Goal: Task Accomplishment & Management: Manage account settings

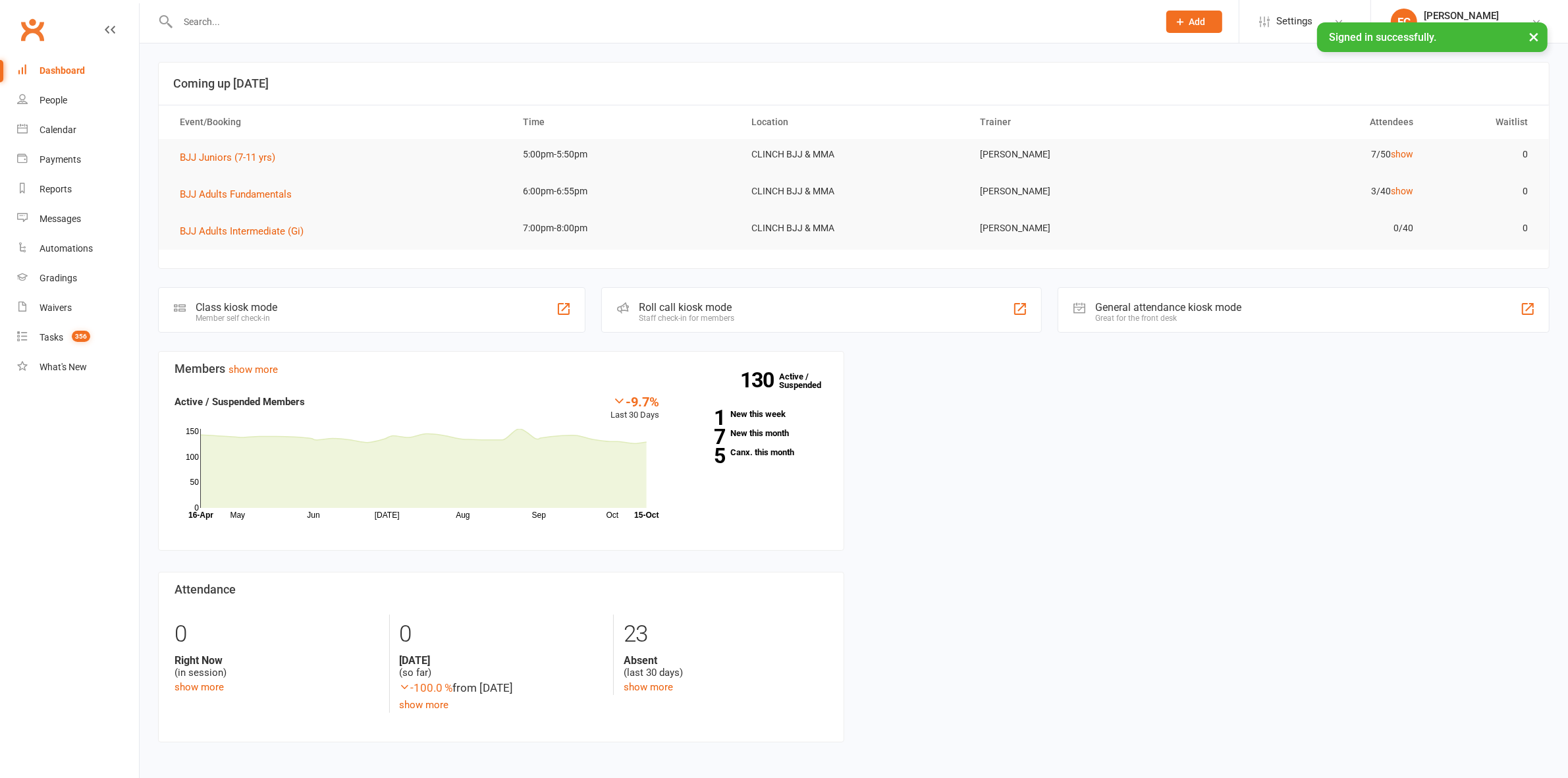
click at [238, 21] on input "text" at bounding box center [661, 22] width 975 height 19
paste input "Sifila Niu"
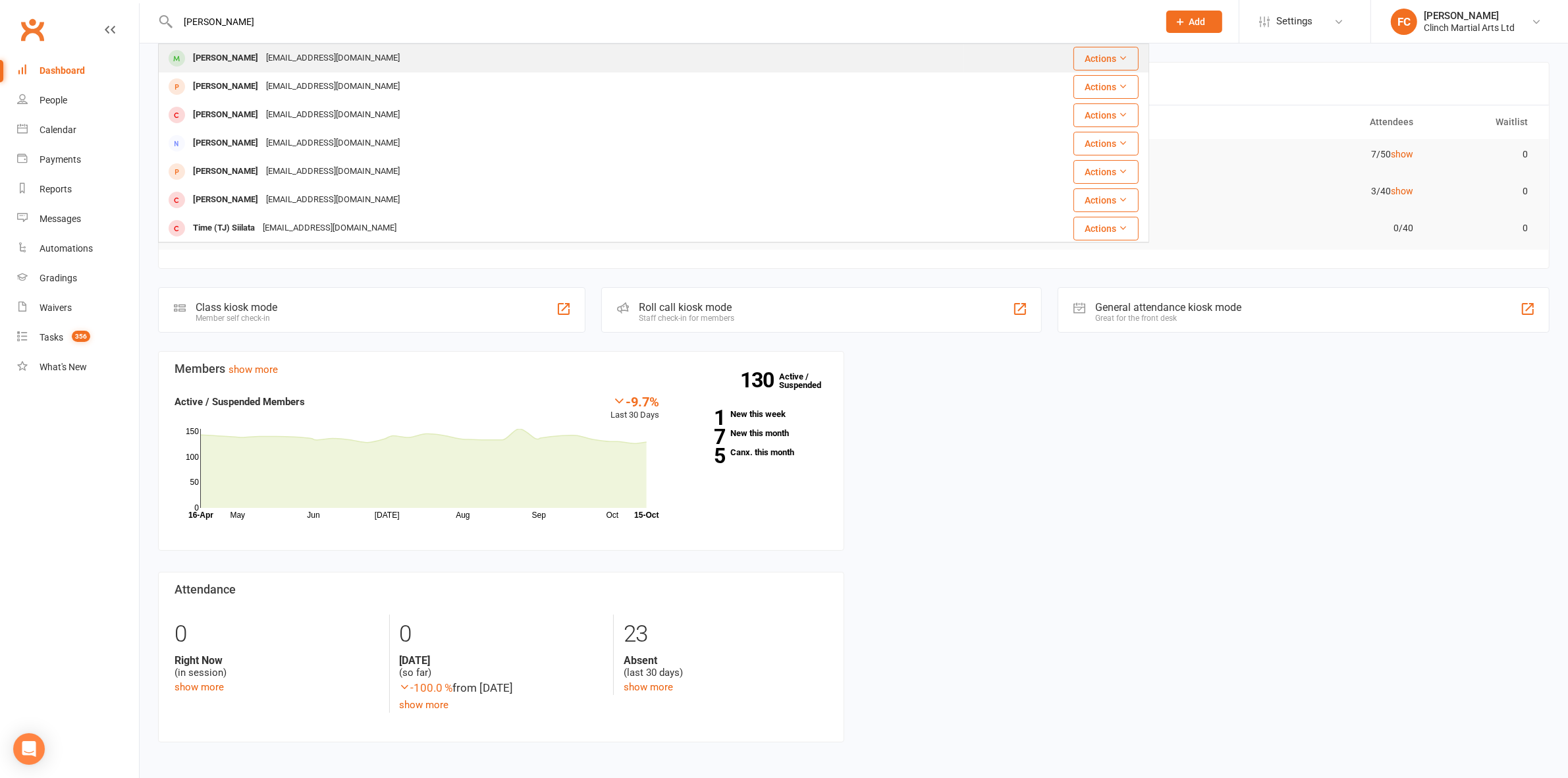
type input "Sifila Niu"
click at [262, 54] on div "tutapuariki@gmail.com" at bounding box center [333, 58] width 142 height 19
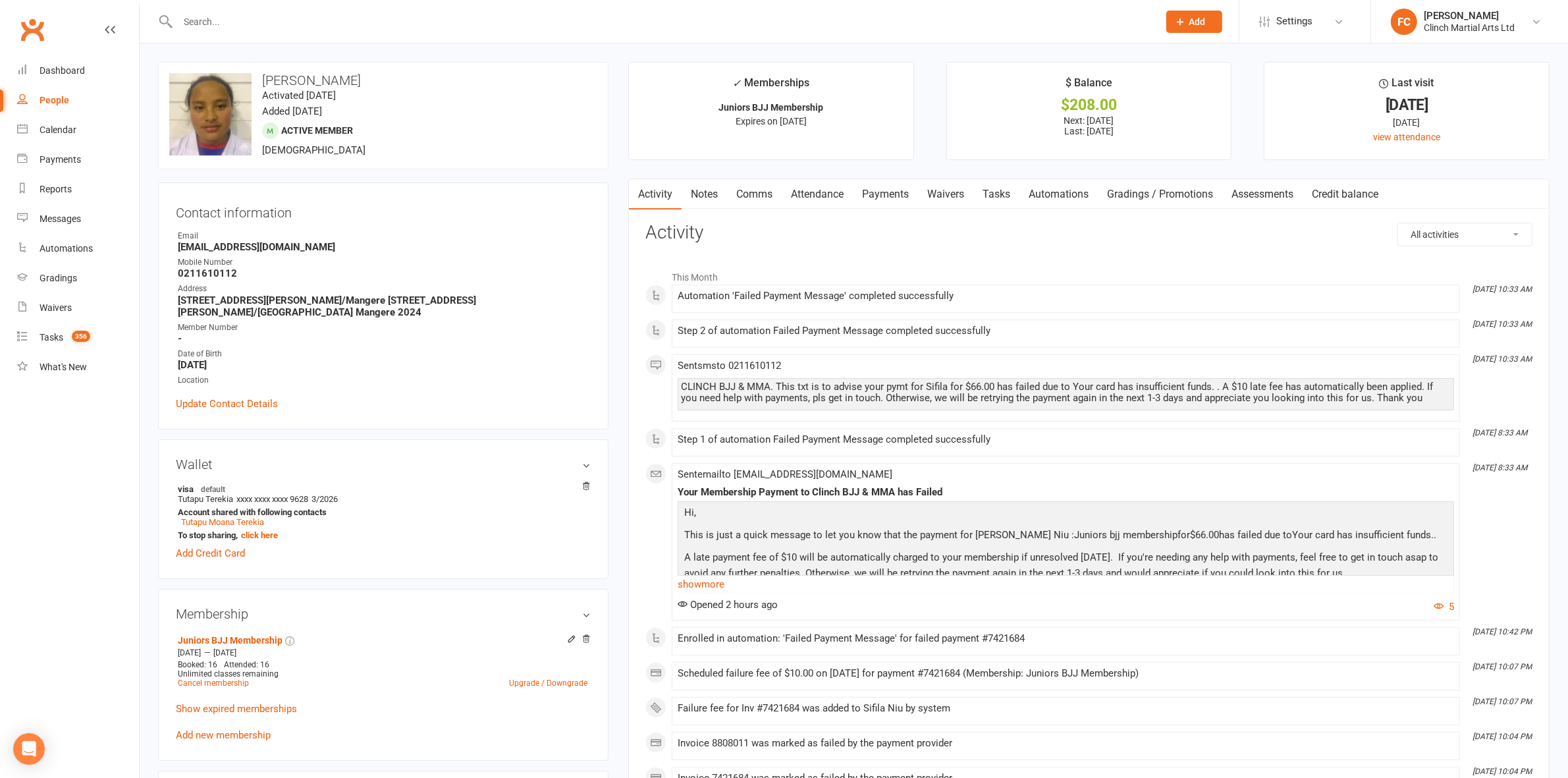
click at [889, 195] on link "Payments" at bounding box center [886, 194] width 66 height 30
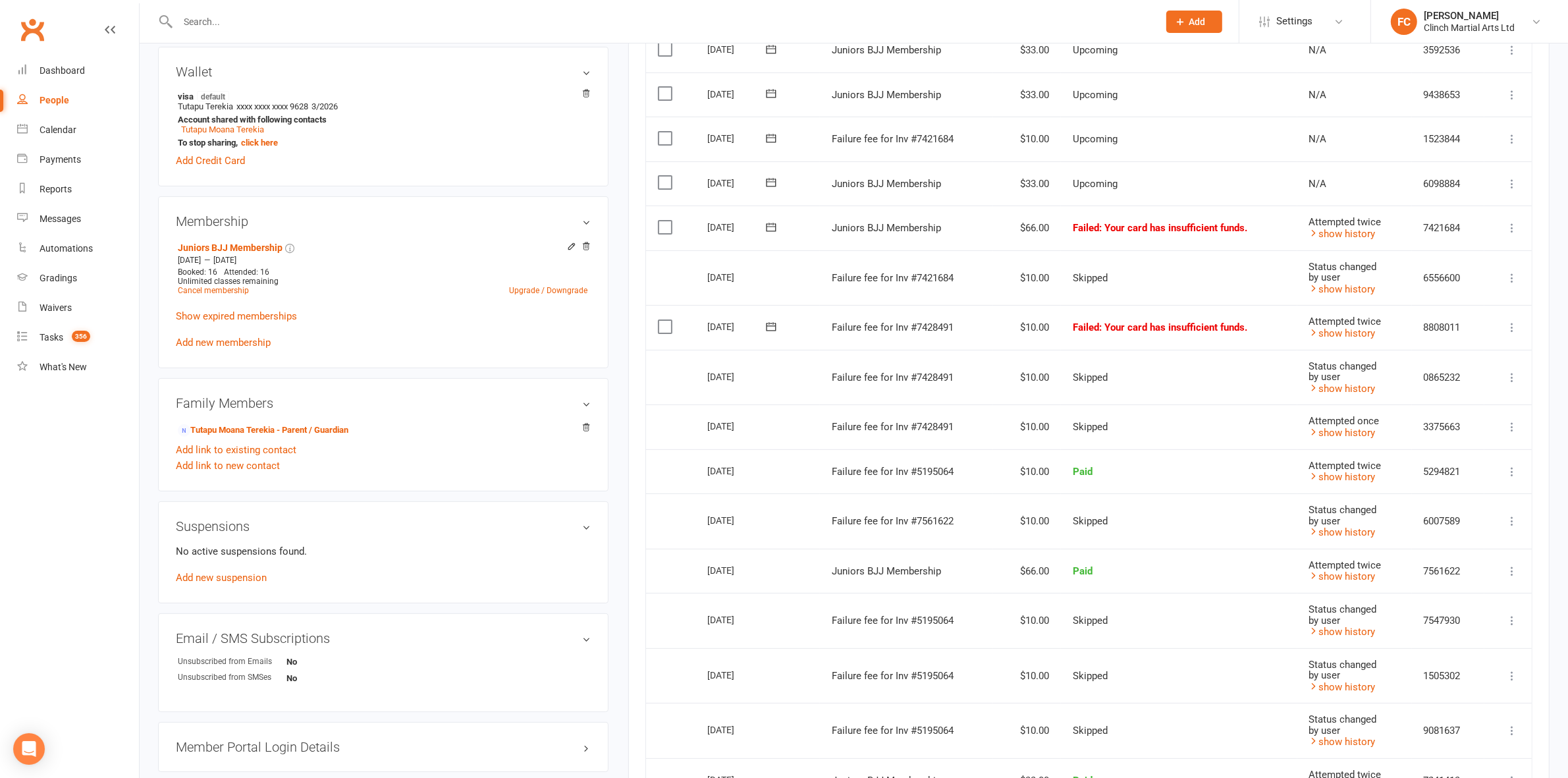
scroll to position [411, 0]
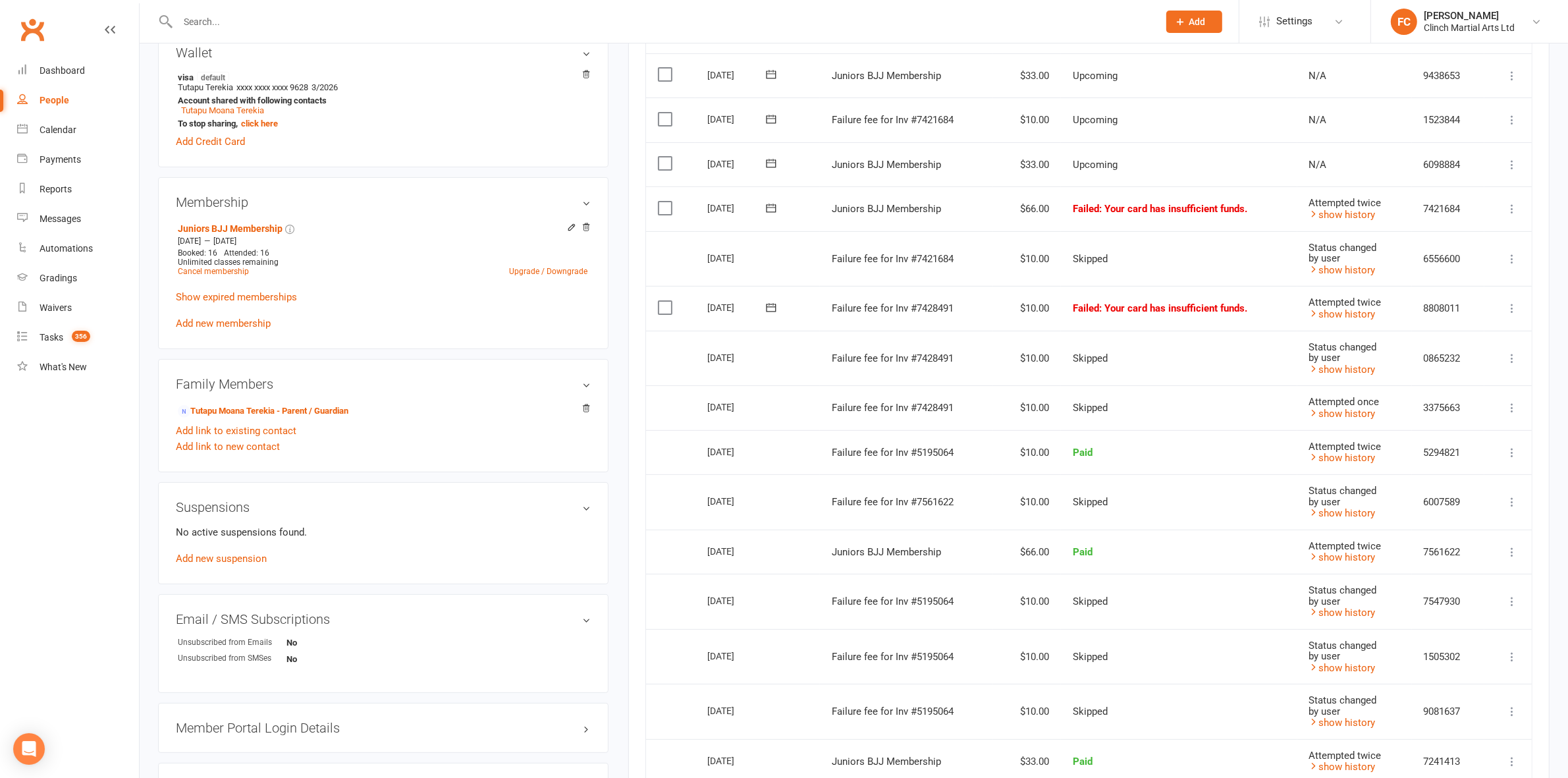
click at [765, 212] on icon at bounding box center [771, 208] width 13 height 13
drag, startPoint x: 844, startPoint y: 337, endPoint x: 869, endPoint y: 107, distance: 231.4
click at [844, 337] on span "15" at bounding box center [847, 340] width 10 height 10
click at [774, 307] on icon at bounding box center [771, 307] width 13 height 13
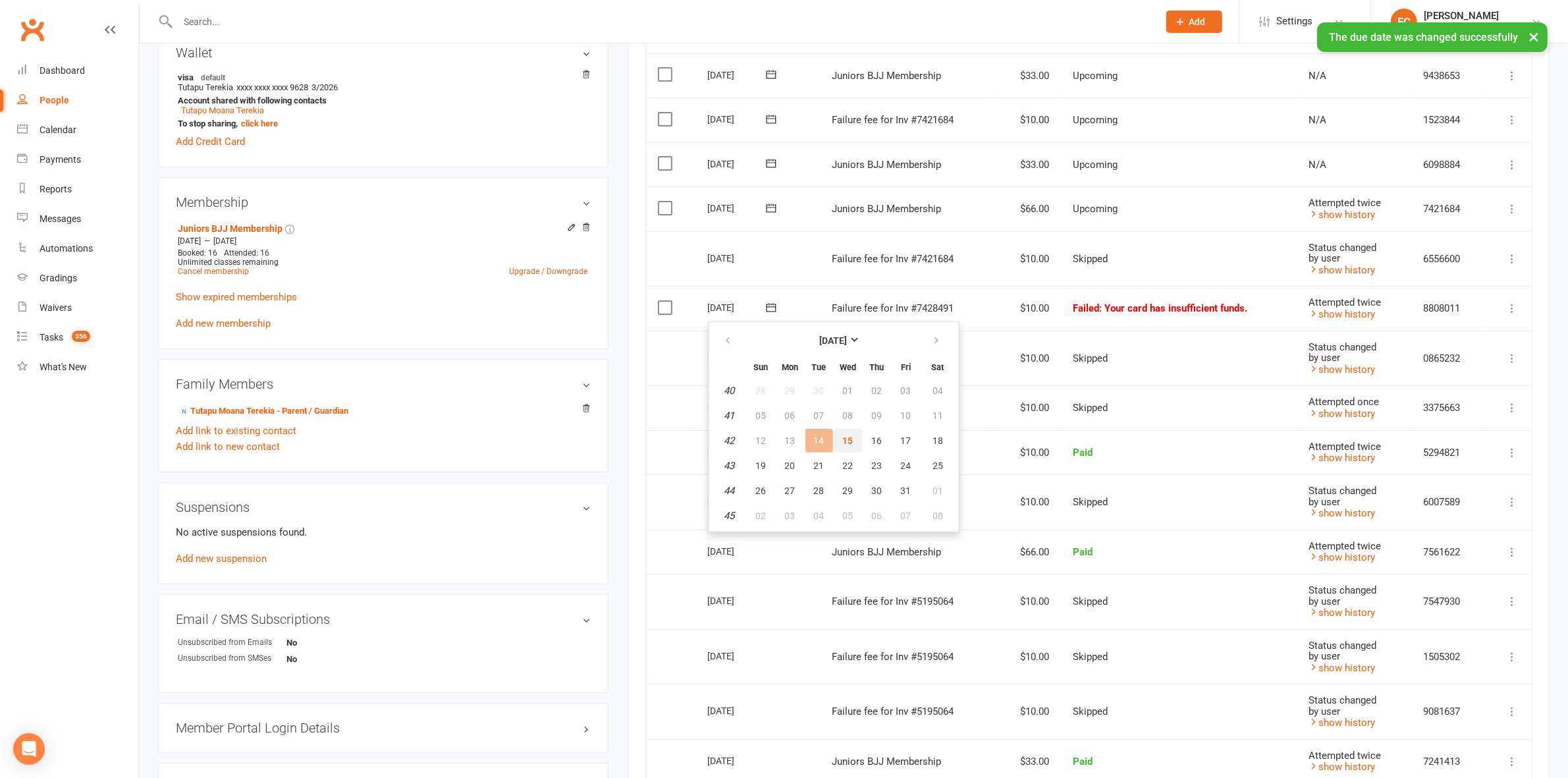
click at [843, 439] on span "15" at bounding box center [847, 440] width 10 height 10
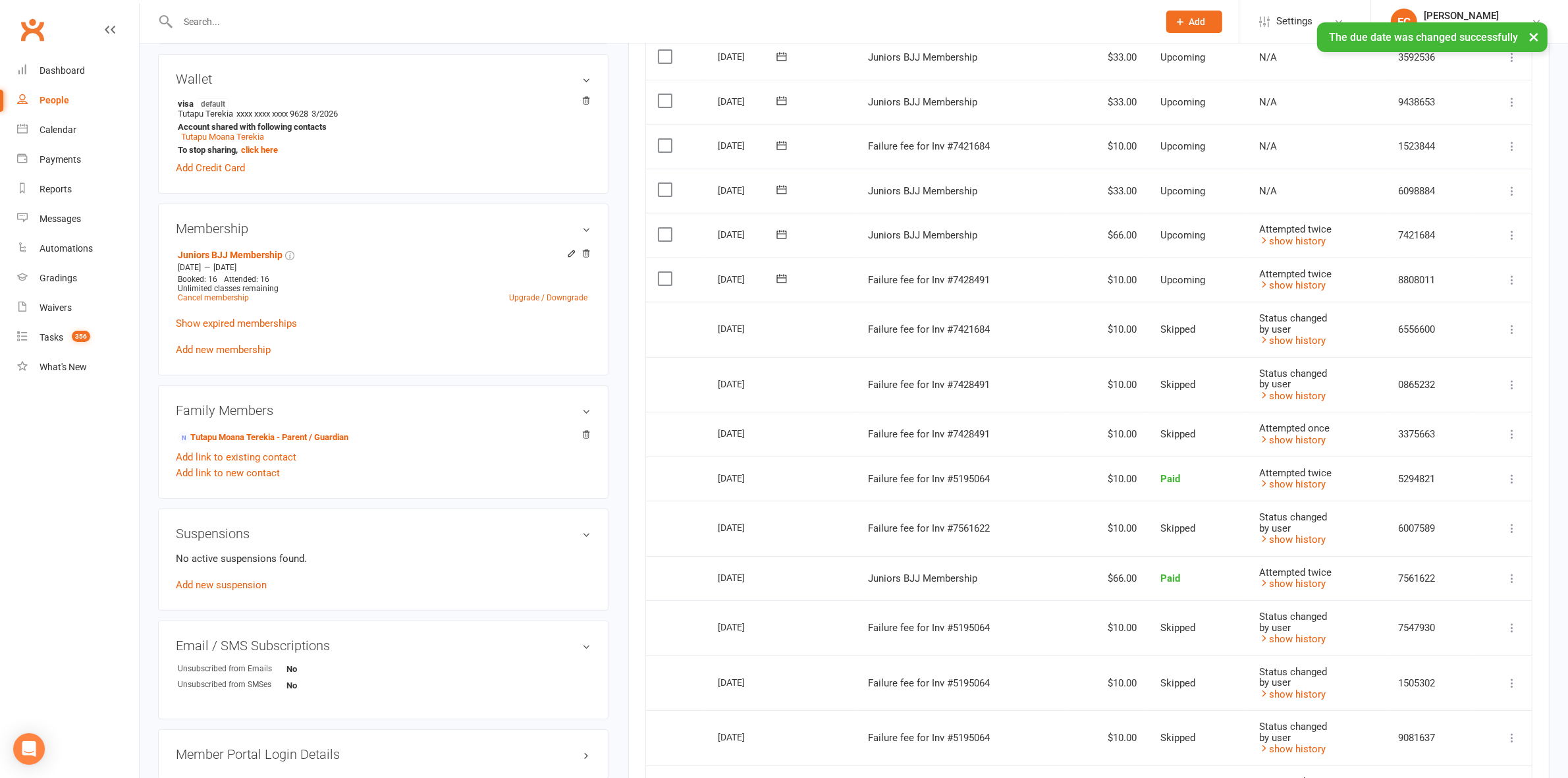
scroll to position [329, 0]
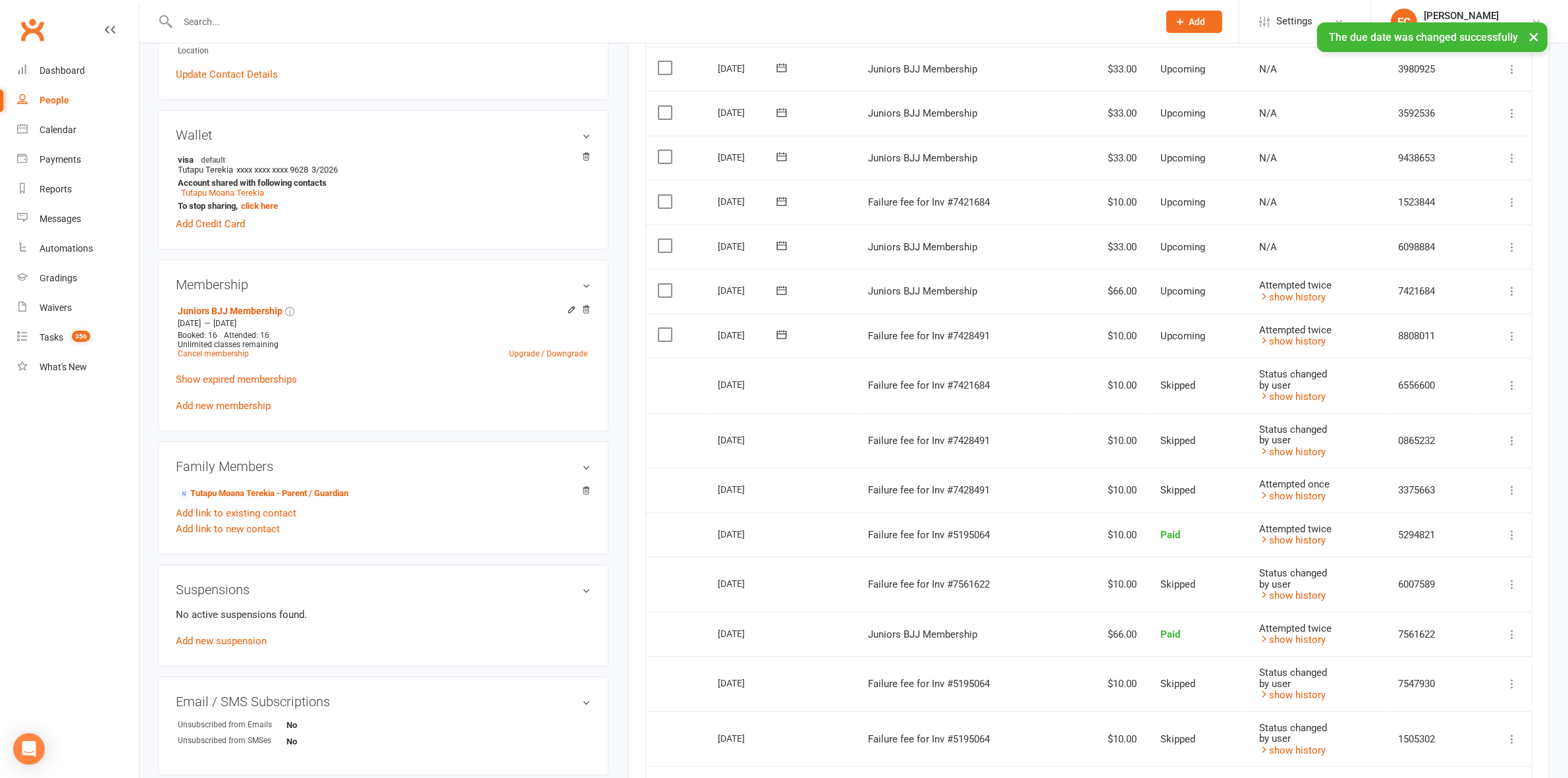
click at [782, 204] on icon at bounding box center [782, 202] width 13 height 13
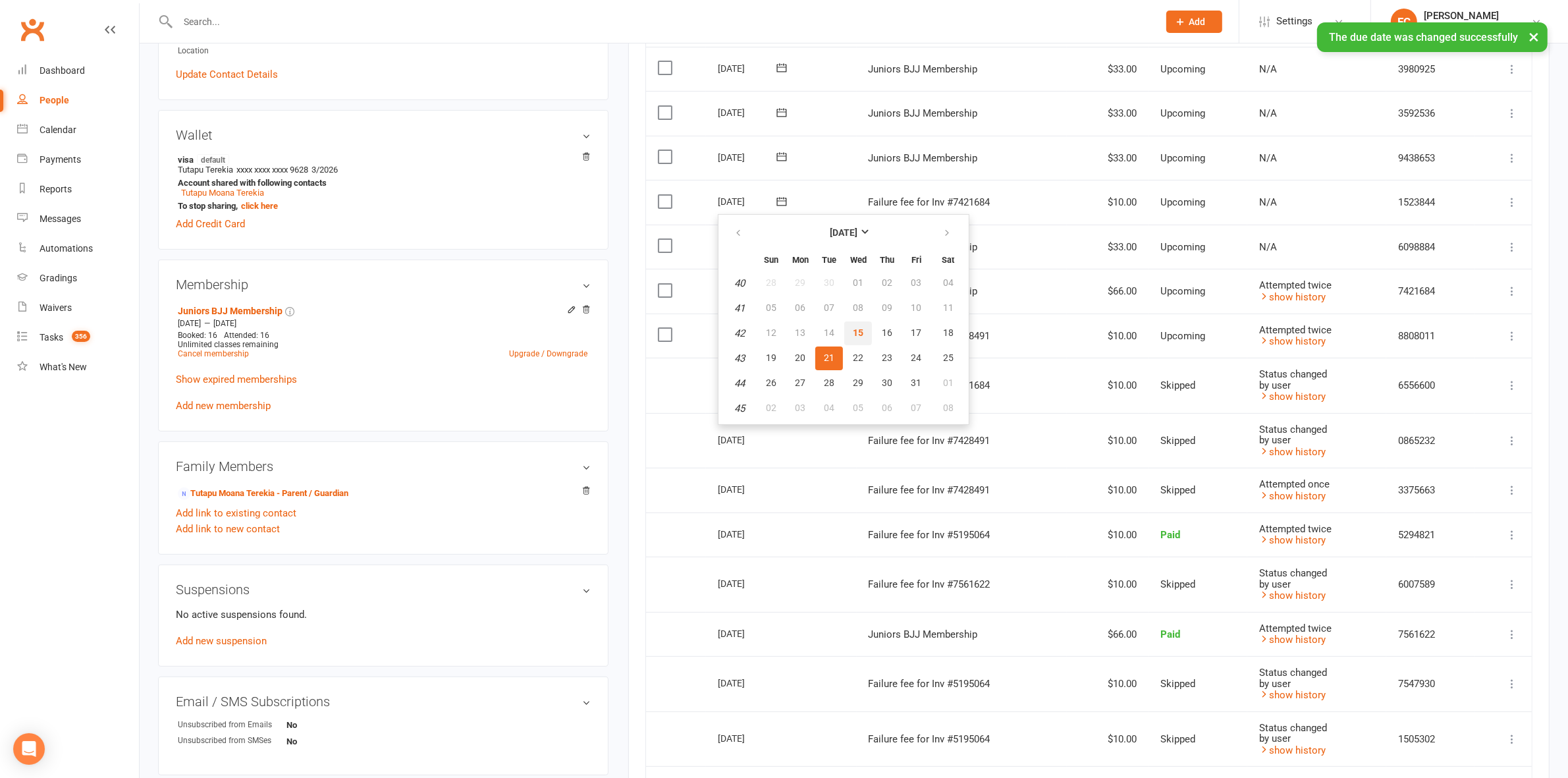
drag, startPoint x: 862, startPoint y: 326, endPoint x: 863, endPoint y: 99, distance: 227.0
click at [861, 327] on button "15" at bounding box center [859, 333] width 28 height 23
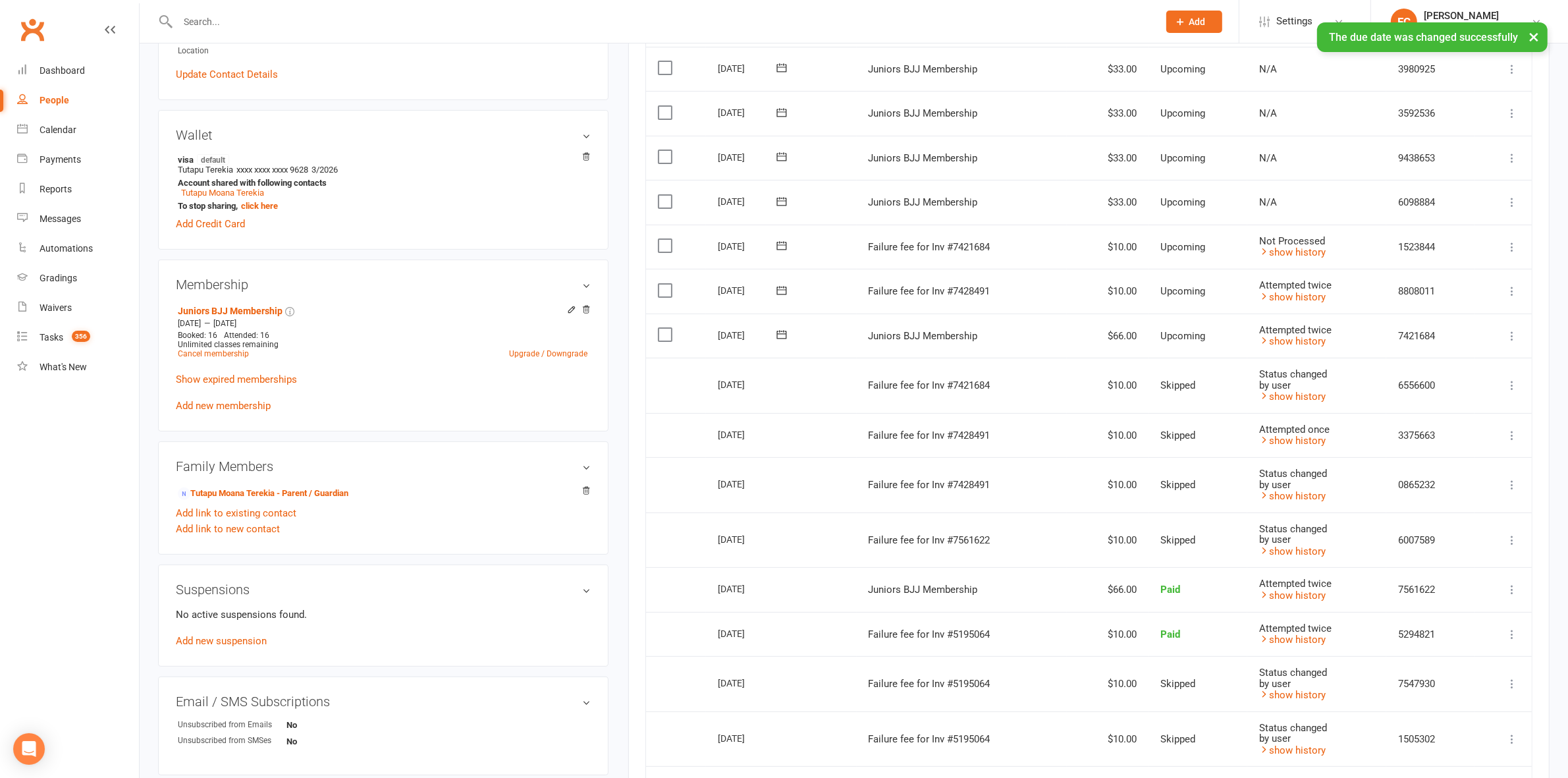
click at [659, 249] on label at bounding box center [666, 246] width 18 height 13
click at [659, 239] on input "checkbox" at bounding box center [662, 239] width 8 height 0
click at [1473, 751] on button "Change status" at bounding box center [1497, 748] width 104 height 28
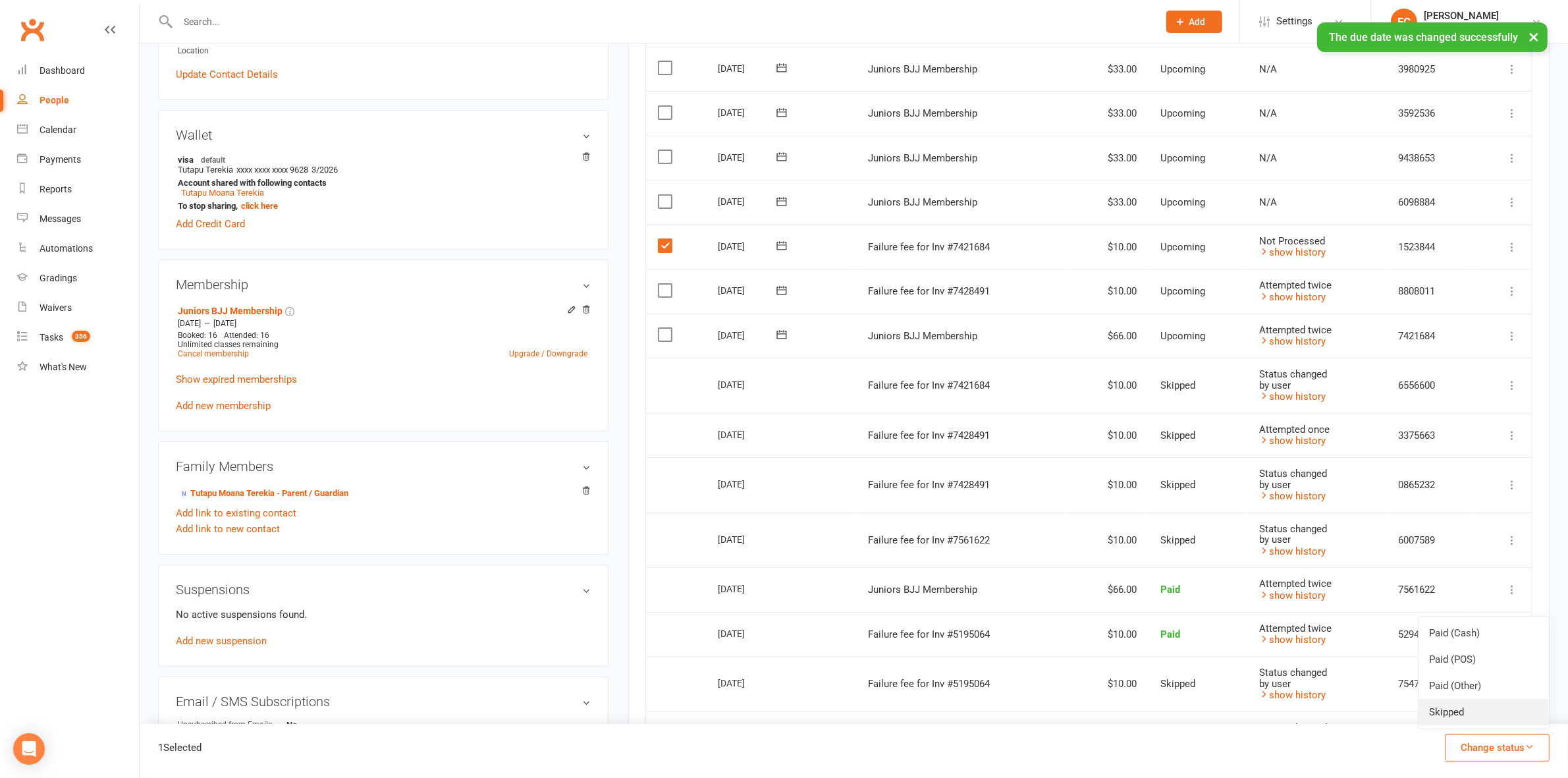
click at [1460, 711] on link "Skipped" at bounding box center [1483, 711] width 130 height 26
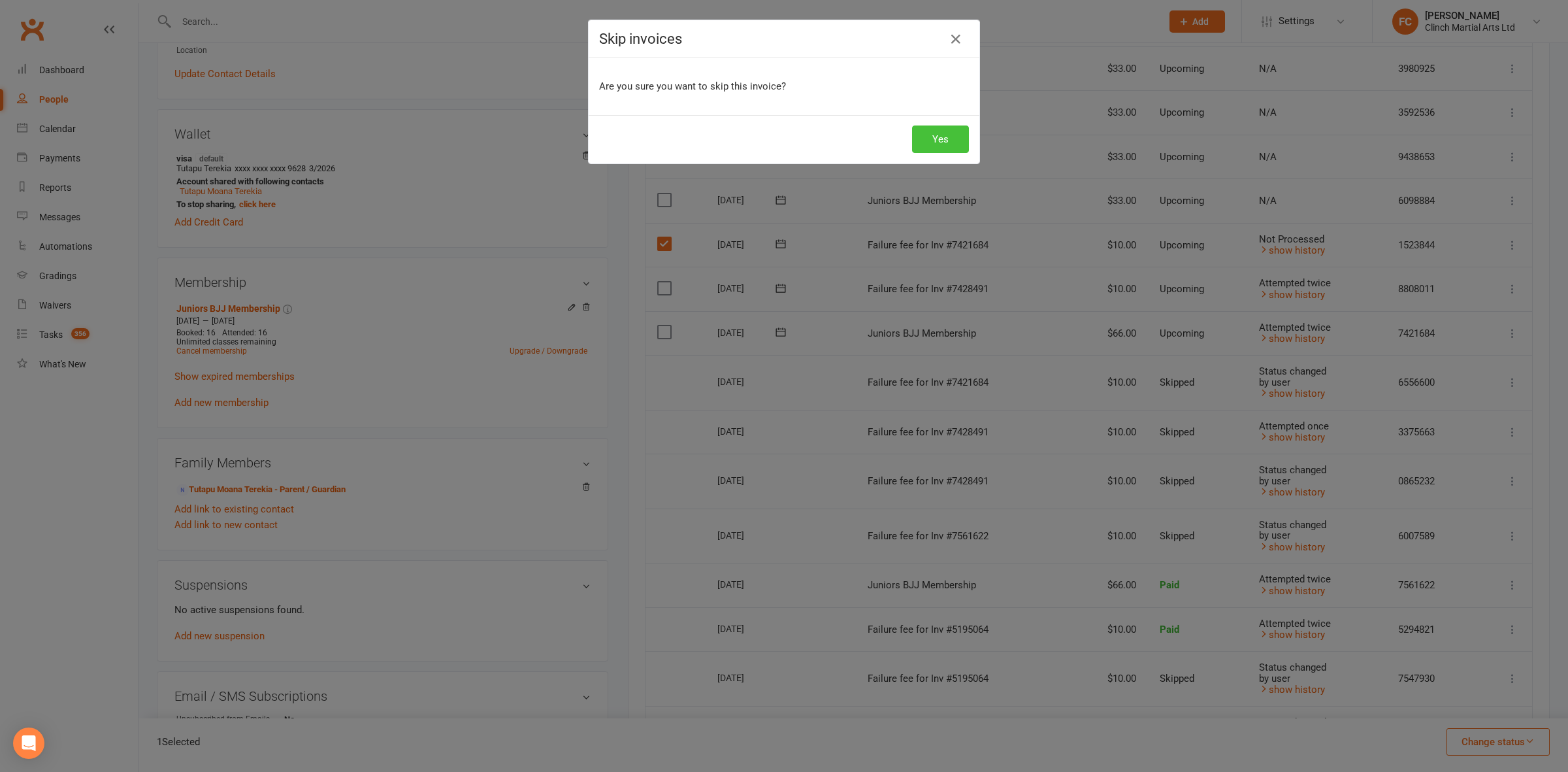
click at [929, 140] on button "Yes" at bounding box center [940, 140] width 57 height 28
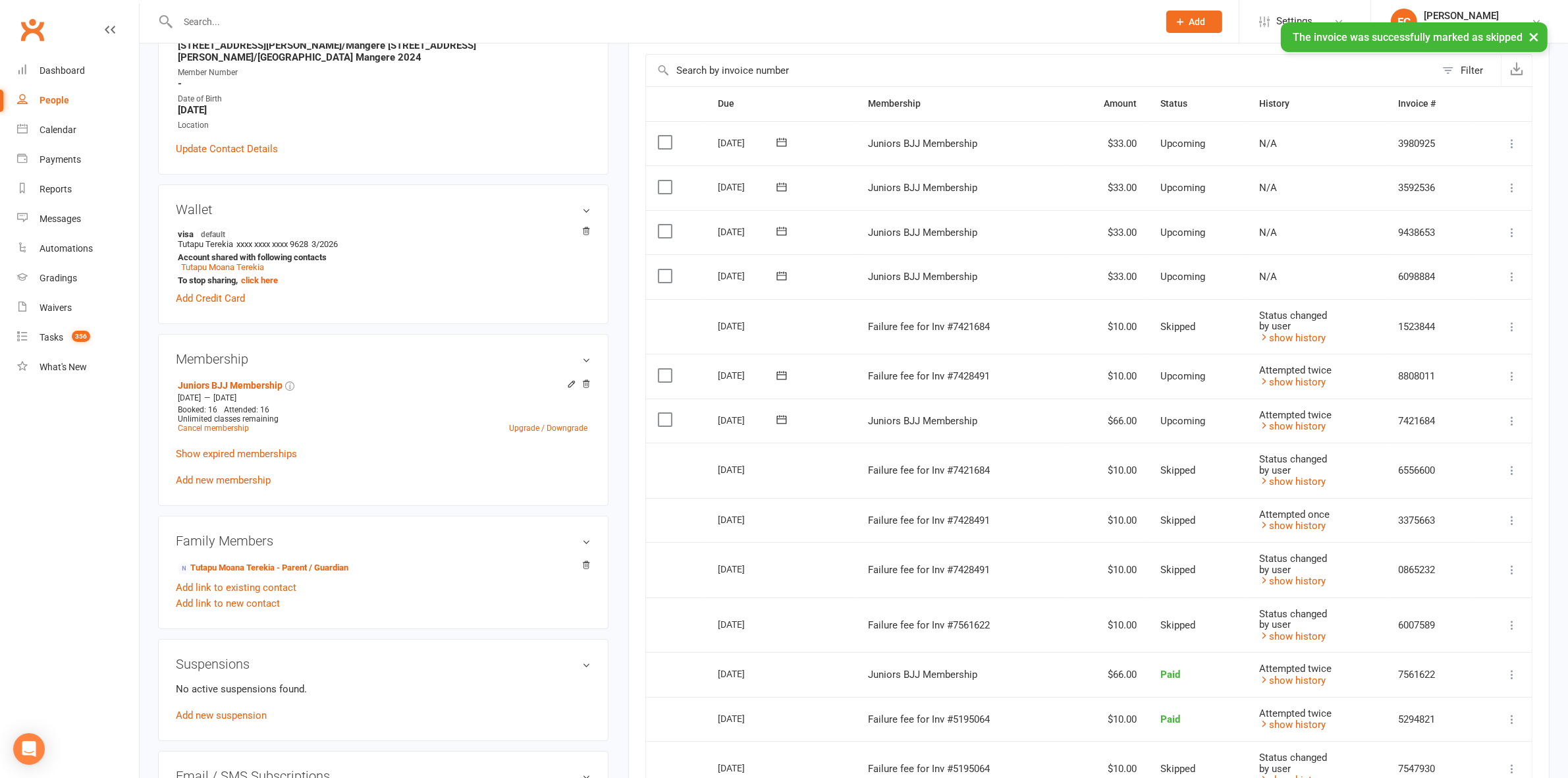
scroll to position [247, 0]
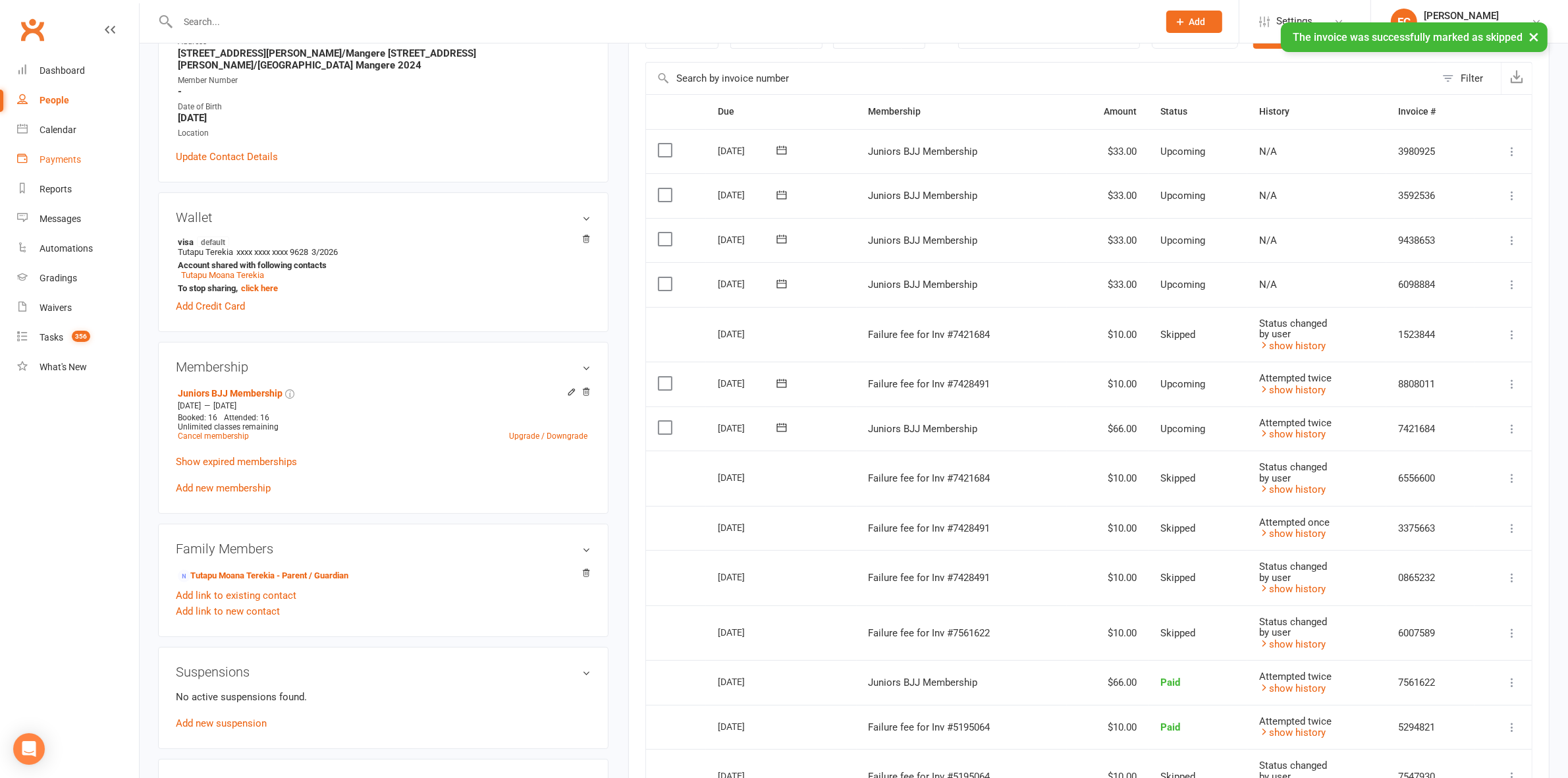
click at [67, 157] on div "Payments" at bounding box center [60, 158] width 41 height 10
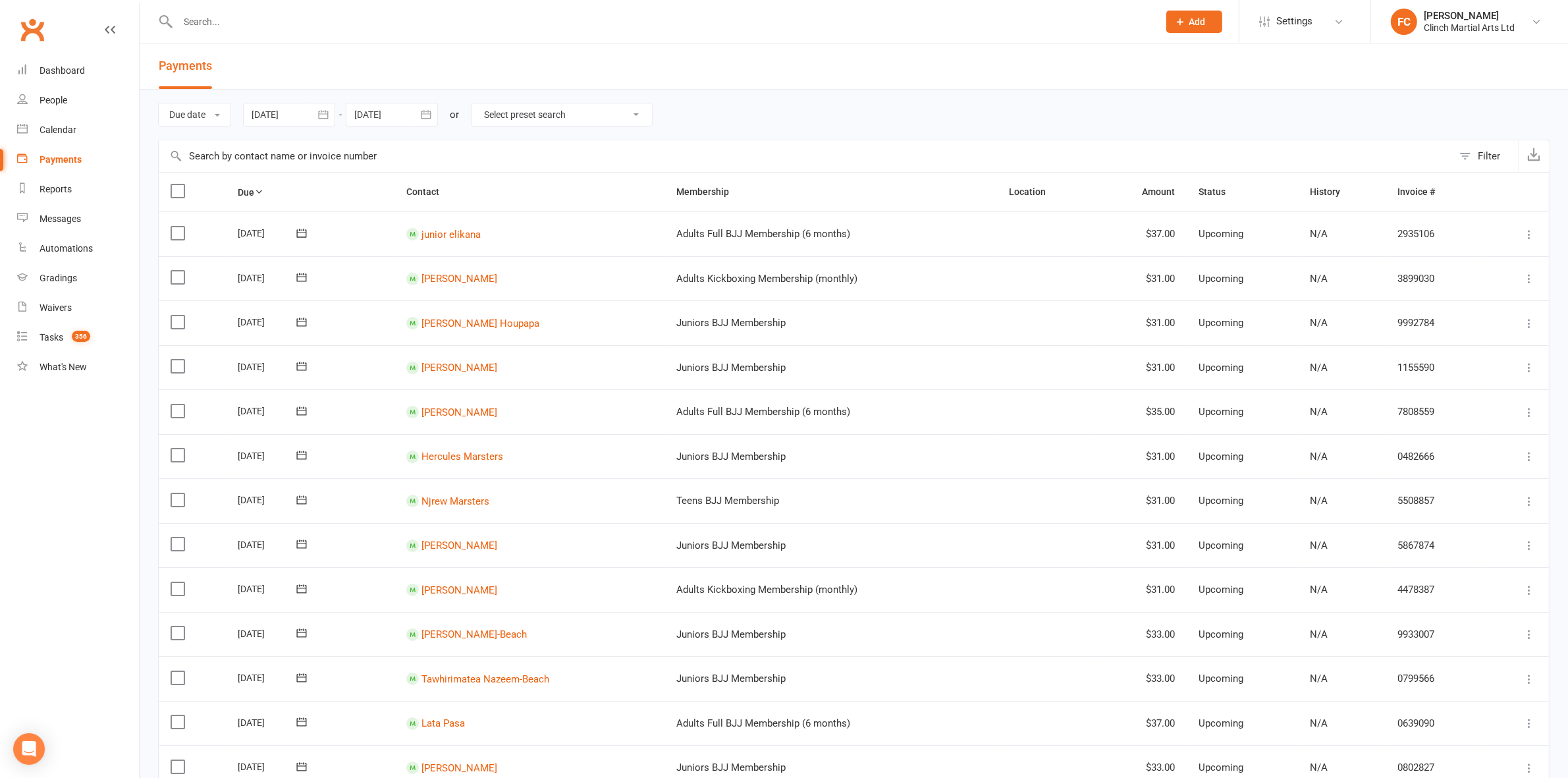
click at [1467, 158] on button "Filter" at bounding box center [1486, 157] width 66 height 32
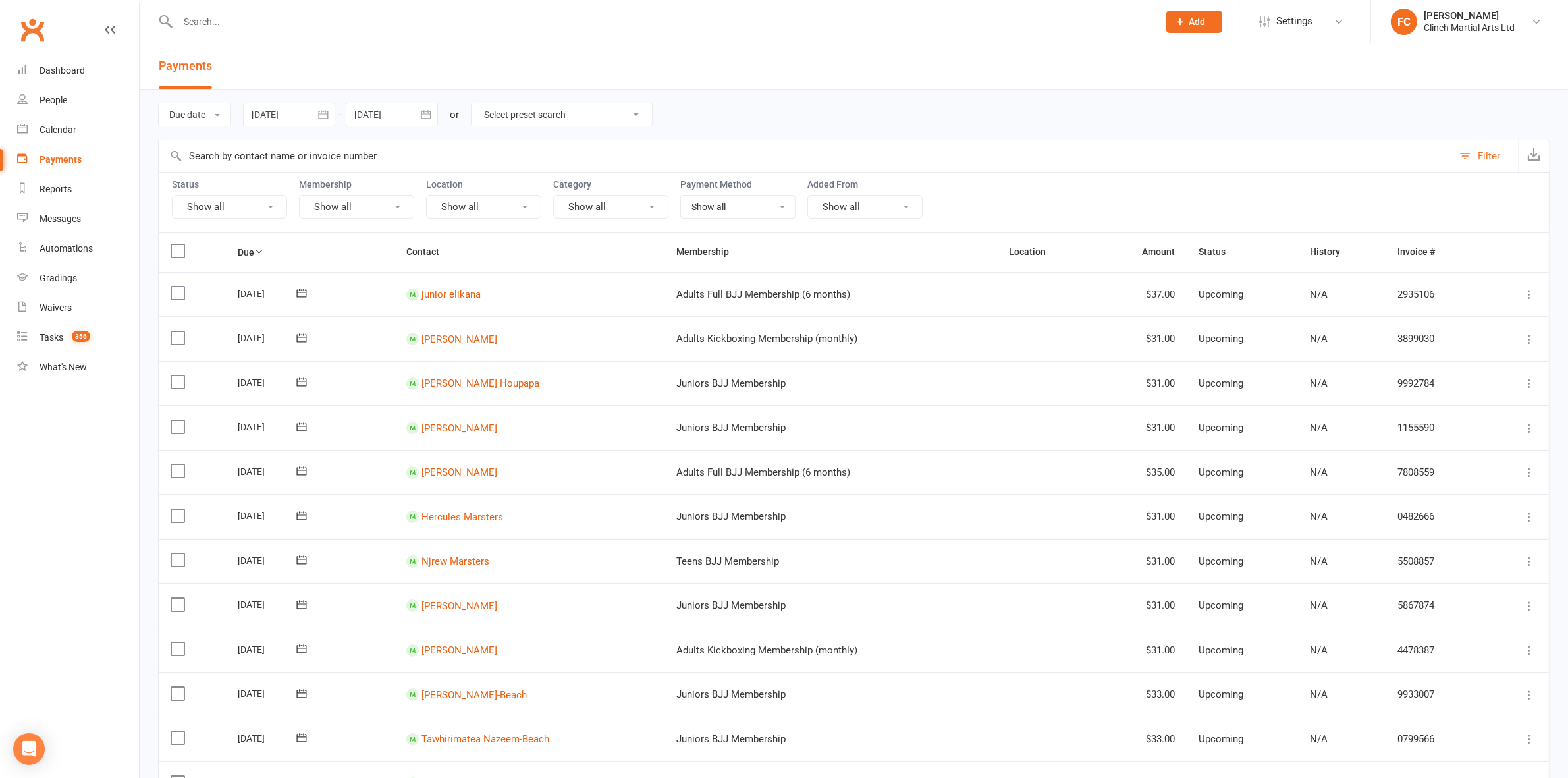
click at [214, 204] on button "Show all" at bounding box center [229, 206] width 115 height 23
click at [212, 344] on link "Failed" at bounding box center [245, 343] width 145 height 26
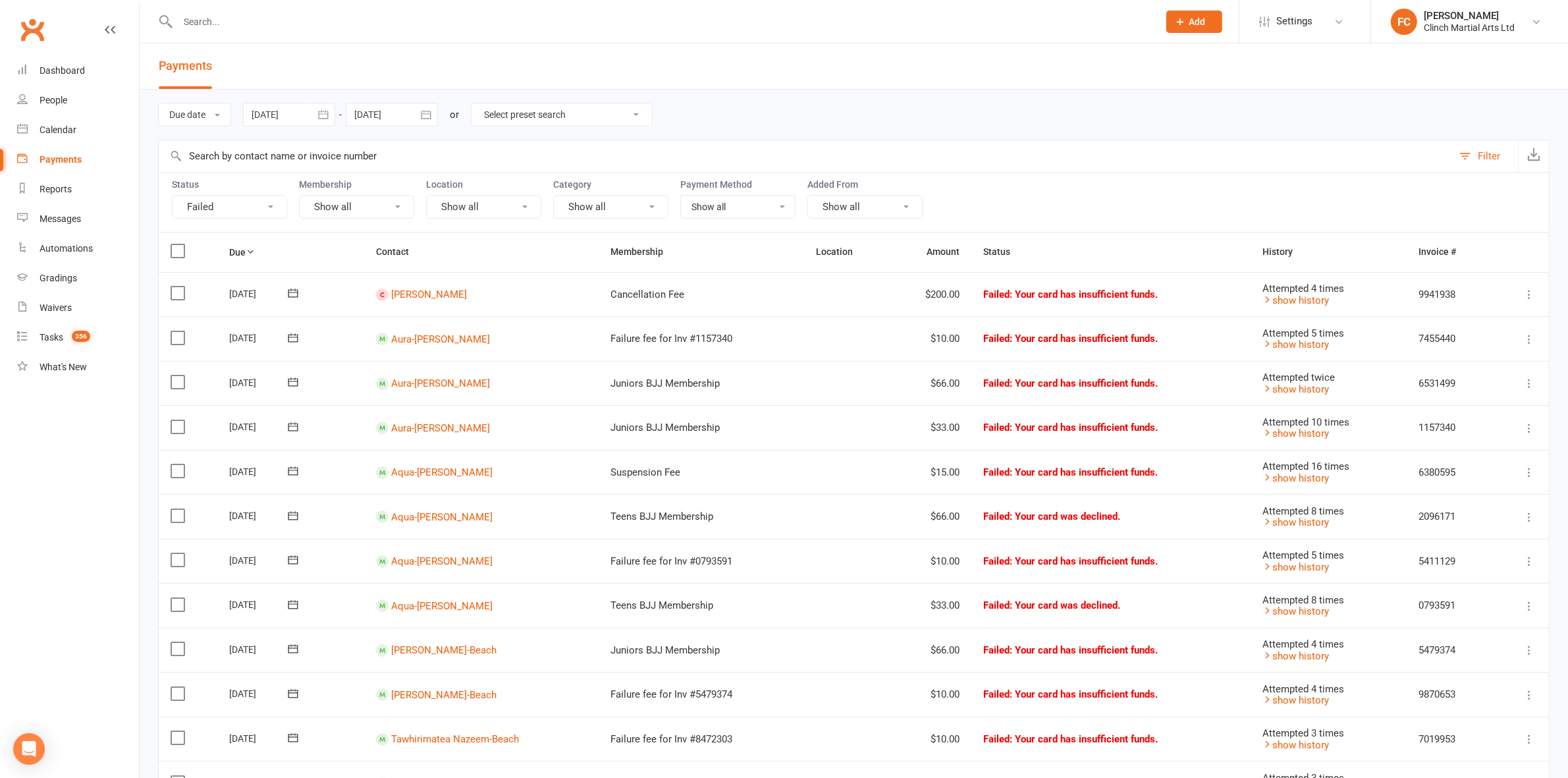
click at [231, 209] on button "Failed" at bounding box center [229, 206] width 115 height 23
click at [235, 419] on link "Upcoming (auto-reschedule)" at bounding box center [245, 422] width 145 height 26
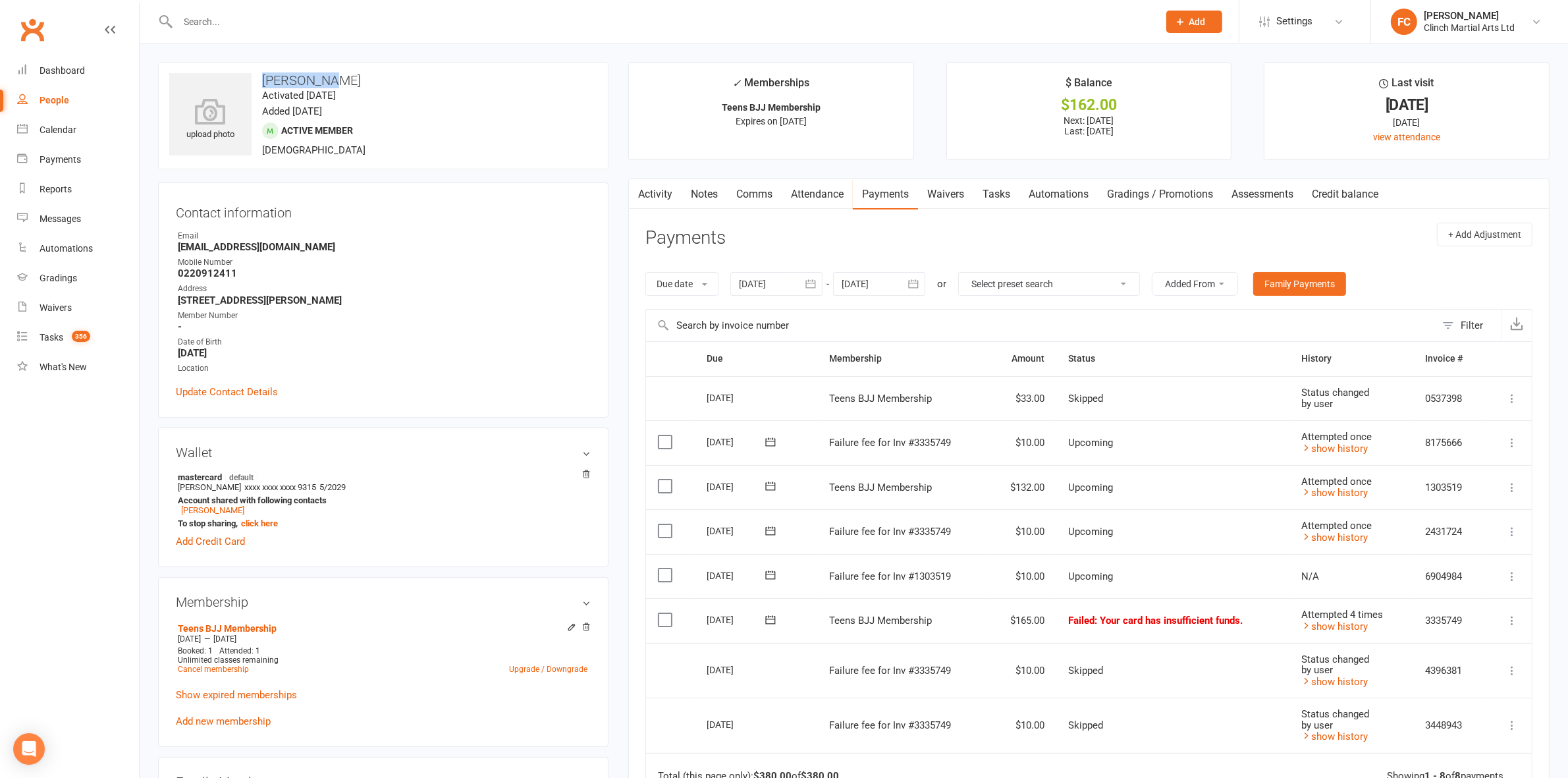
drag, startPoint x: 261, startPoint y: 76, endPoint x: 334, endPoint y: 76, distance: 73.0
click at [334, 76] on h3 "[PERSON_NAME]" at bounding box center [383, 80] width 428 height 14
copy h3 "[PERSON_NAME]"
click at [772, 281] on div at bounding box center [776, 283] width 92 height 23
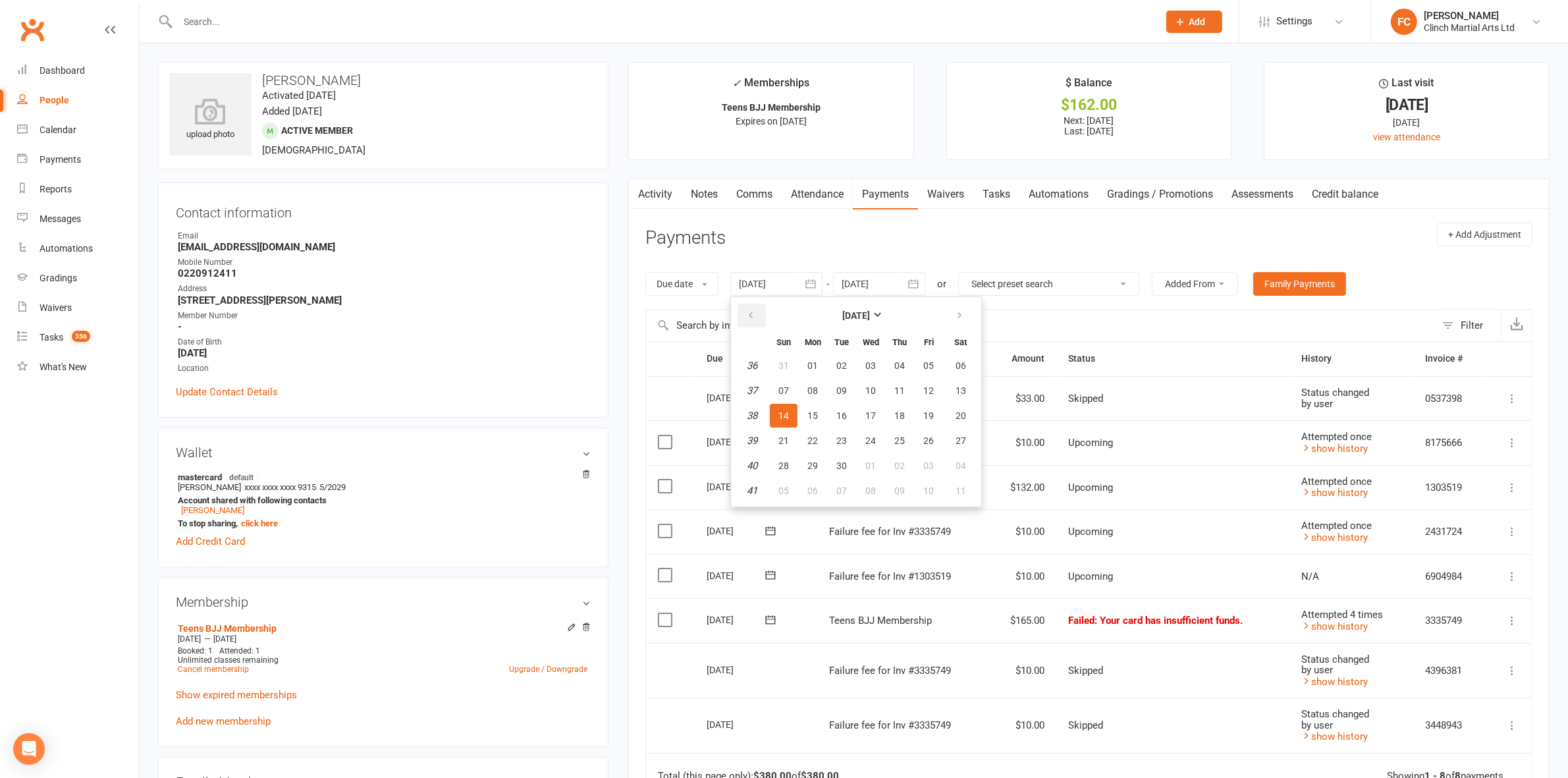
click at [755, 311] on icon "button" at bounding box center [751, 315] width 9 height 10
click at [844, 365] on span "01" at bounding box center [841, 365] width 10 height 10
type input "[DATE]"
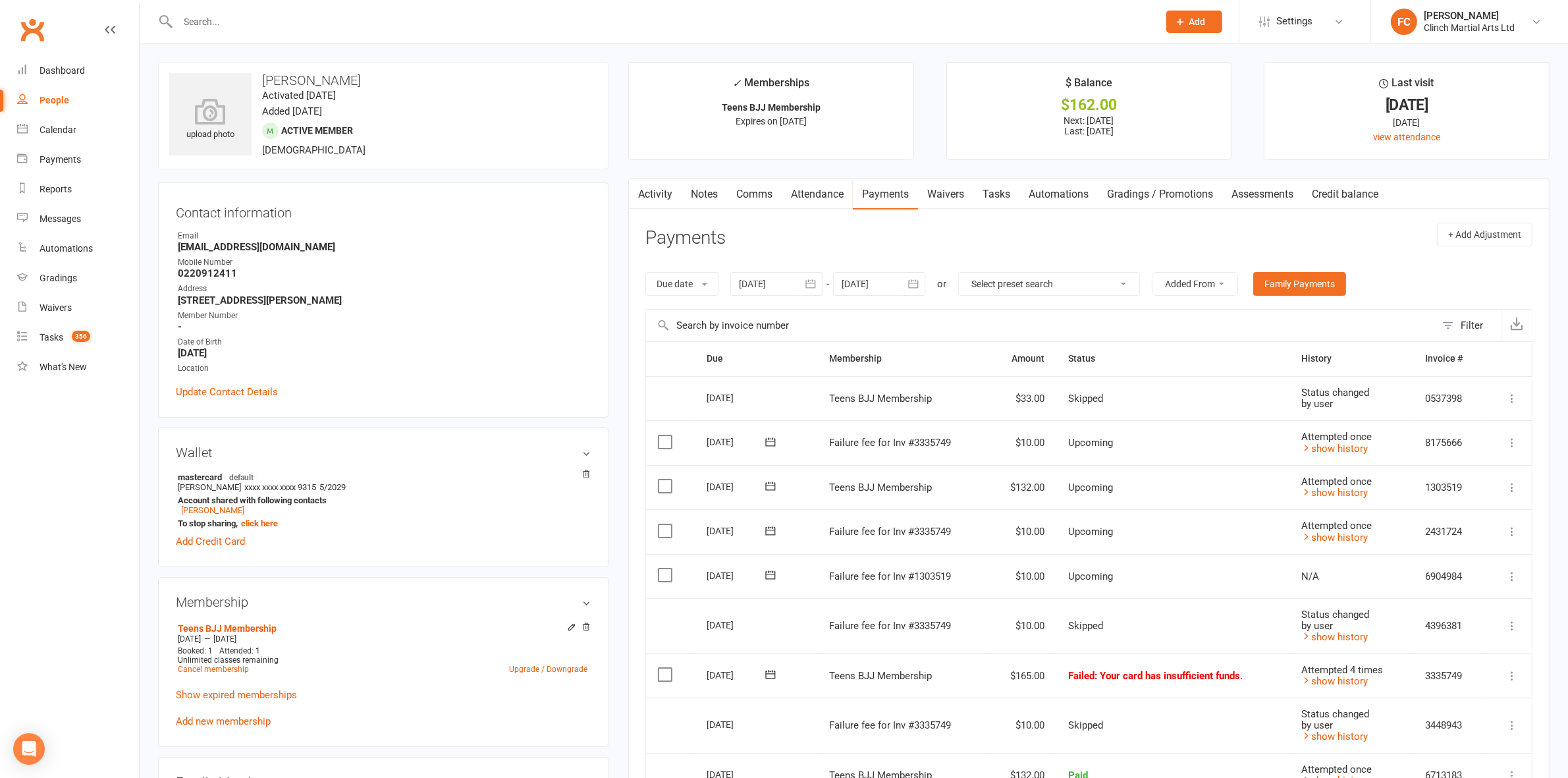
click at [828, 194] on link "Attendance" at bounding box center [817, 194] width 71 height 30
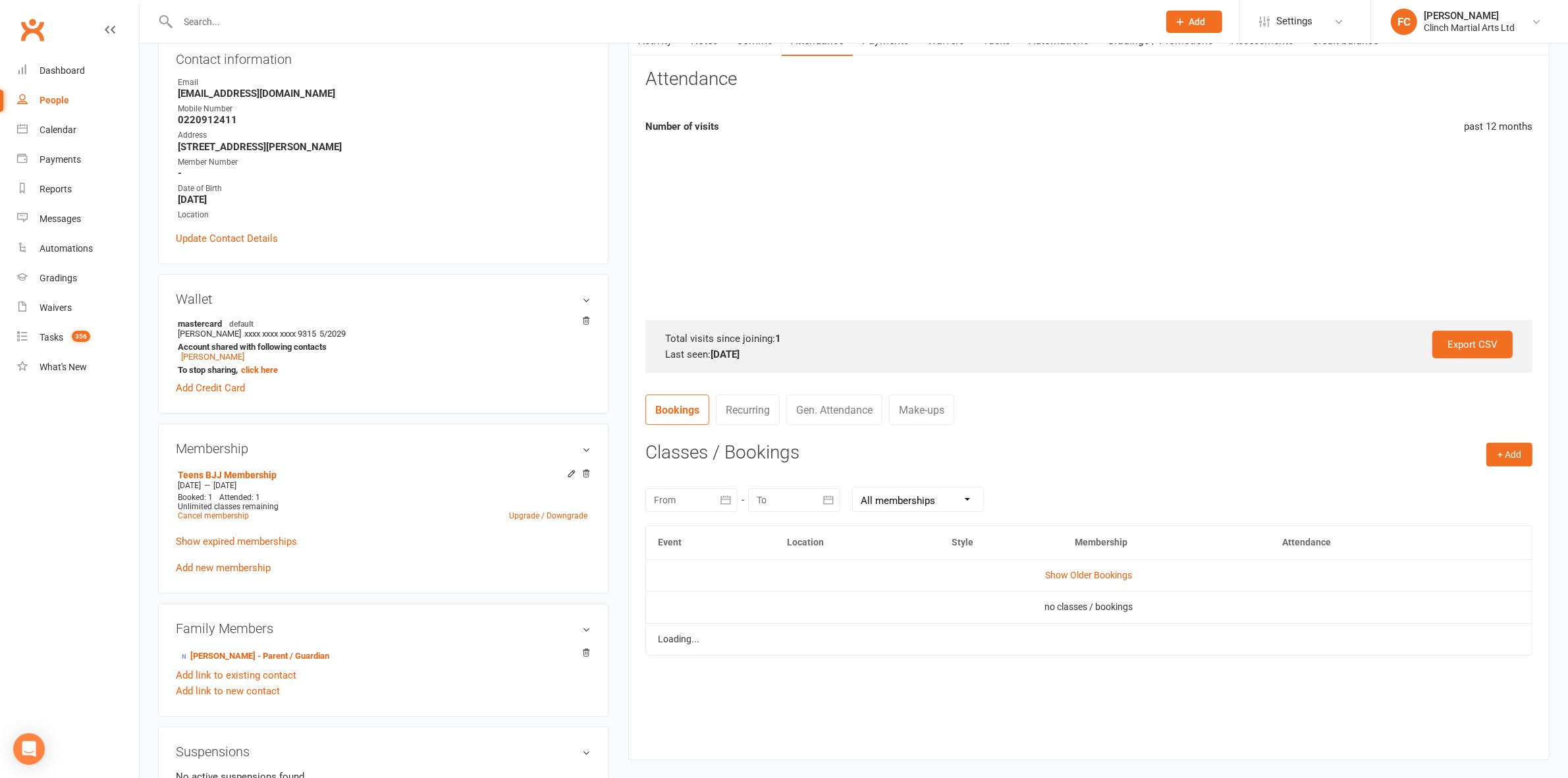
scroll to position [133, 0]
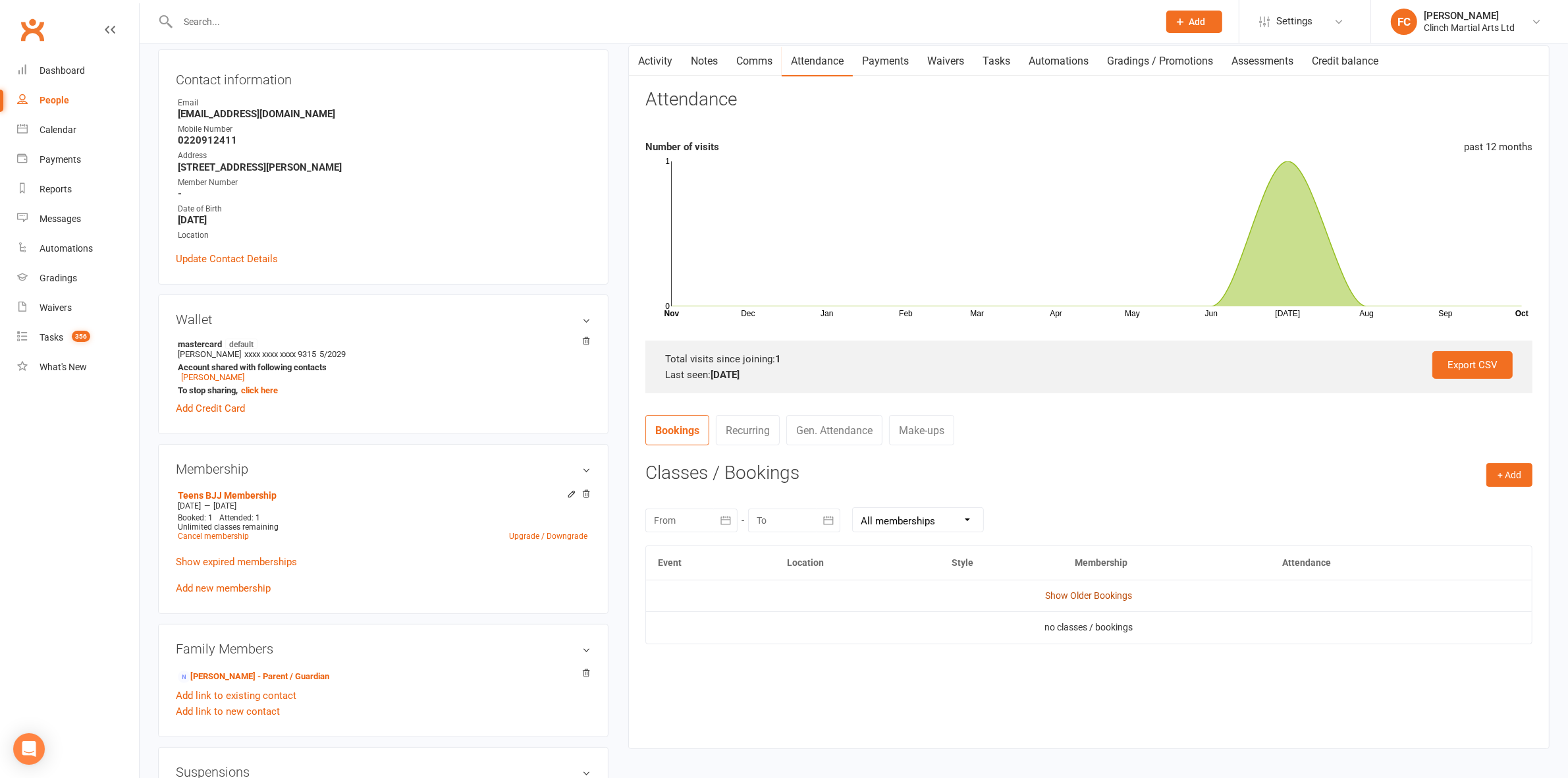
click at [1075, 594] on link "Show Older Bookings" at bounding box center [1089, 594] width 87 height 10
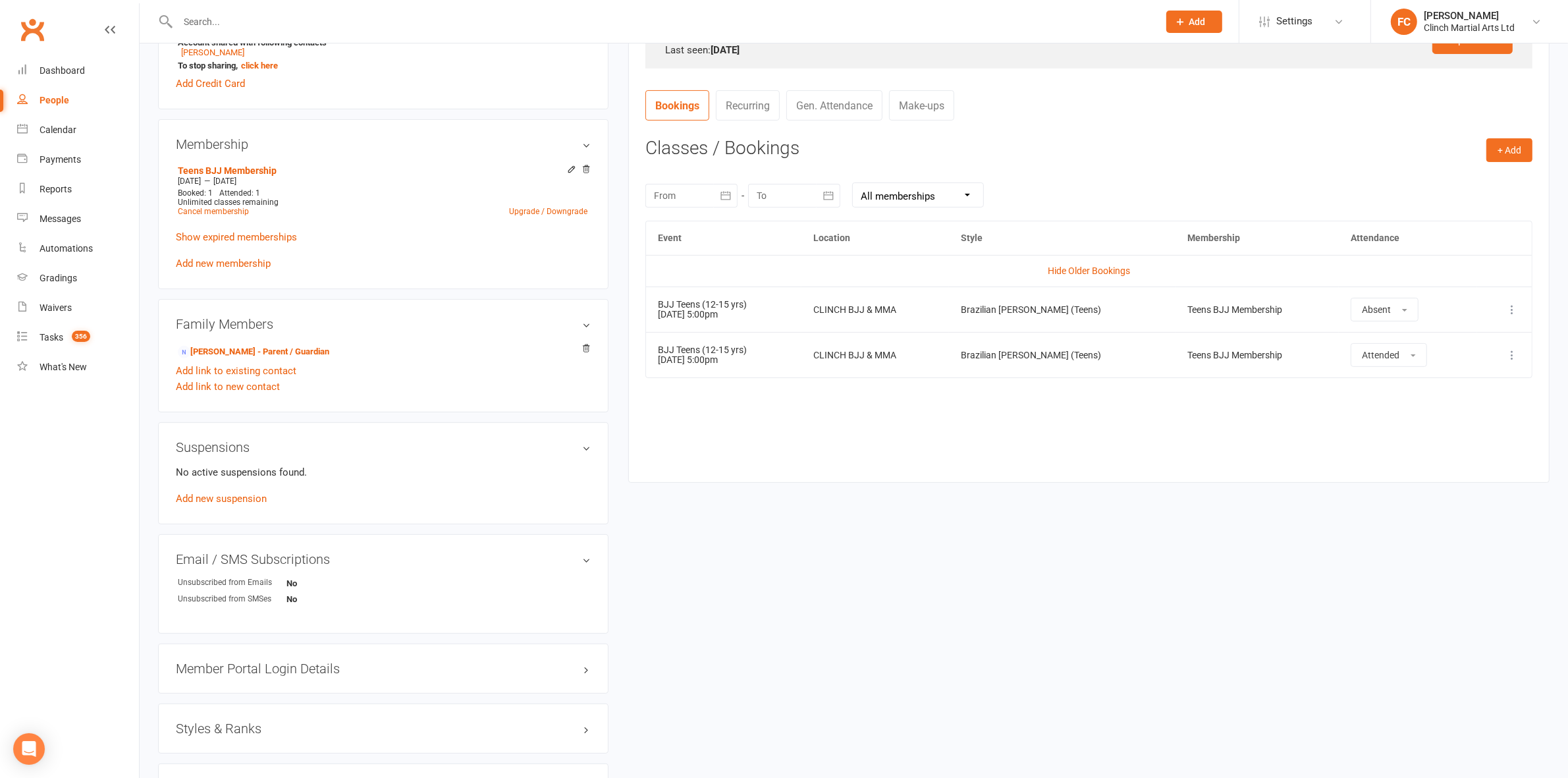
scroll to position [462, 0]
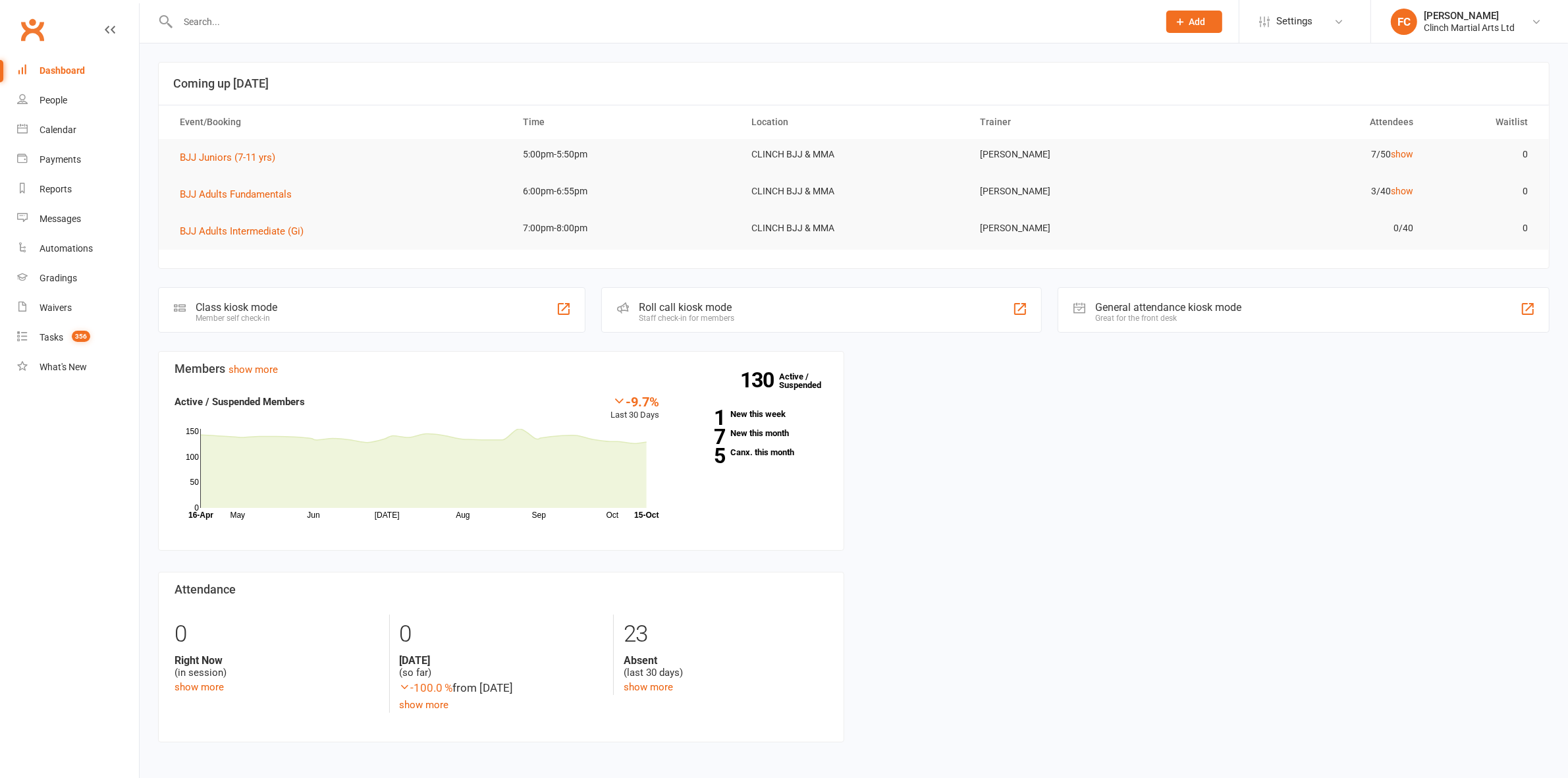
click at [268, 30] on input "text" at bounding box center [661, 22] width 975 height 19
paste input "[PERSON_NAME]"
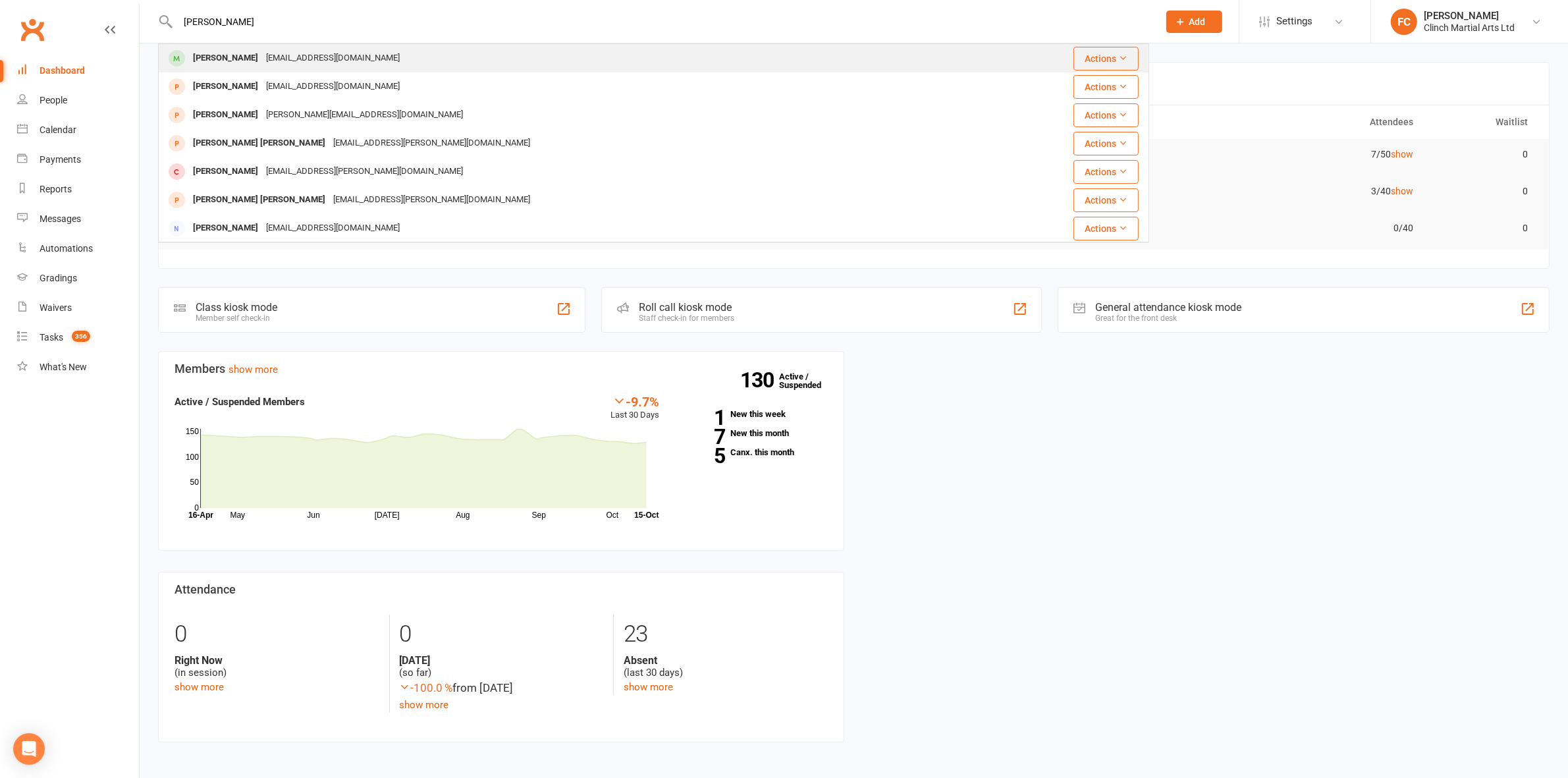
type input "[PERSON_NAME]"
click at [274, 59] on div "[EMAIL_ADDRESS][DOMAIN_NAME]" at bounding box center [333, 58] width 142 height 19
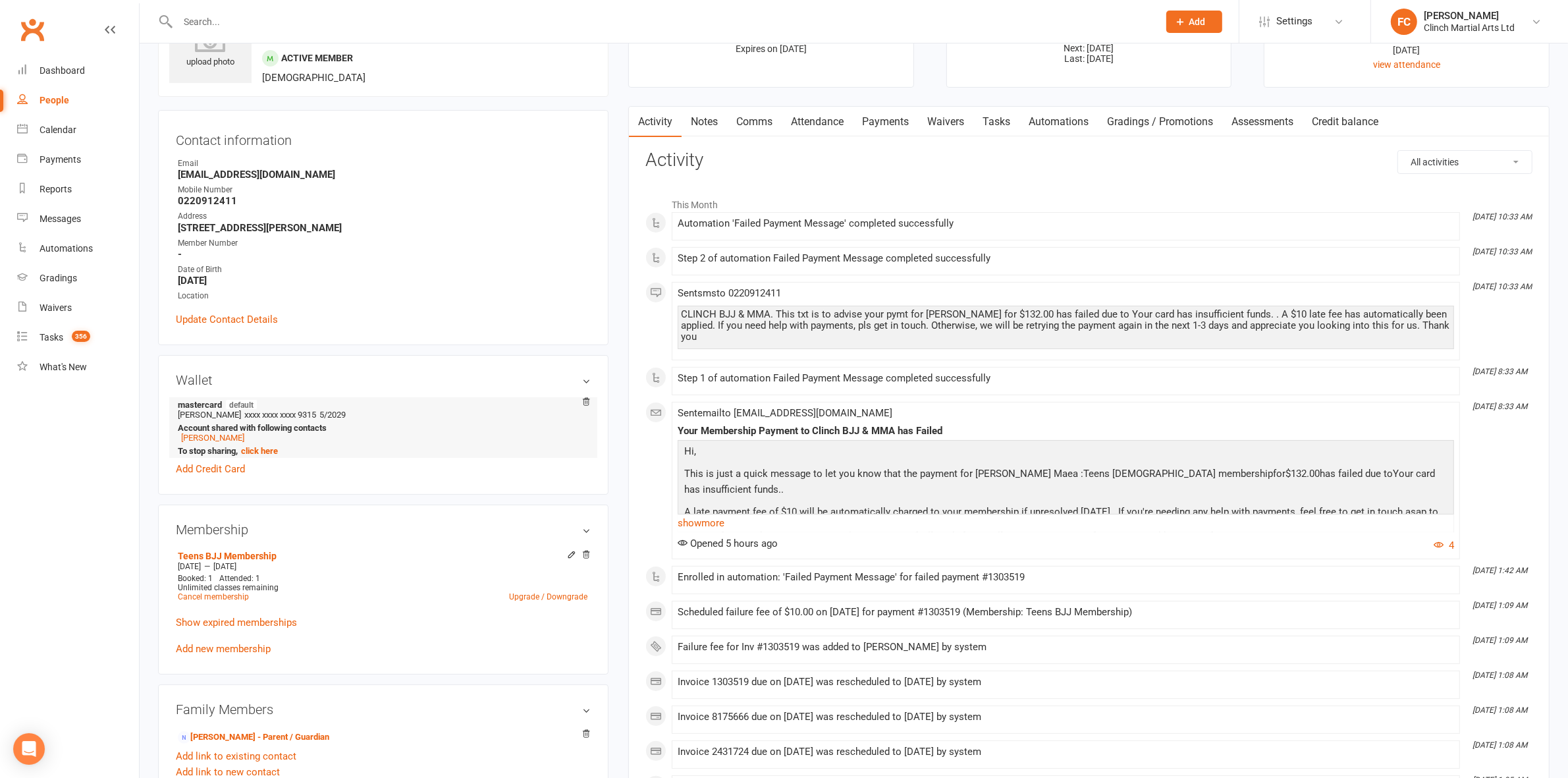
scroll to position [82, 0]
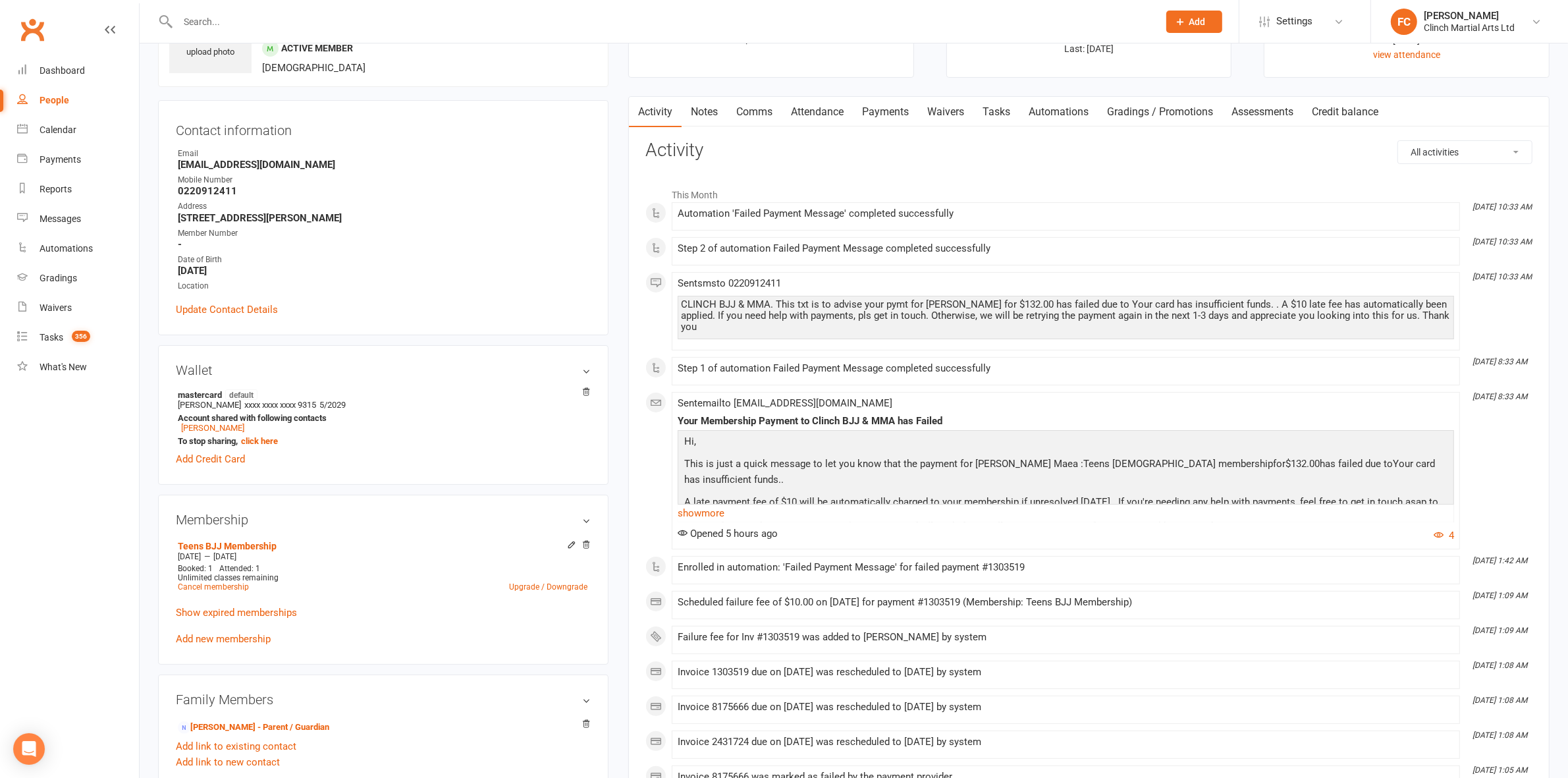
click at [962, 103] on link "Waivers" at bounding box center [945, 112] width 55 height 30
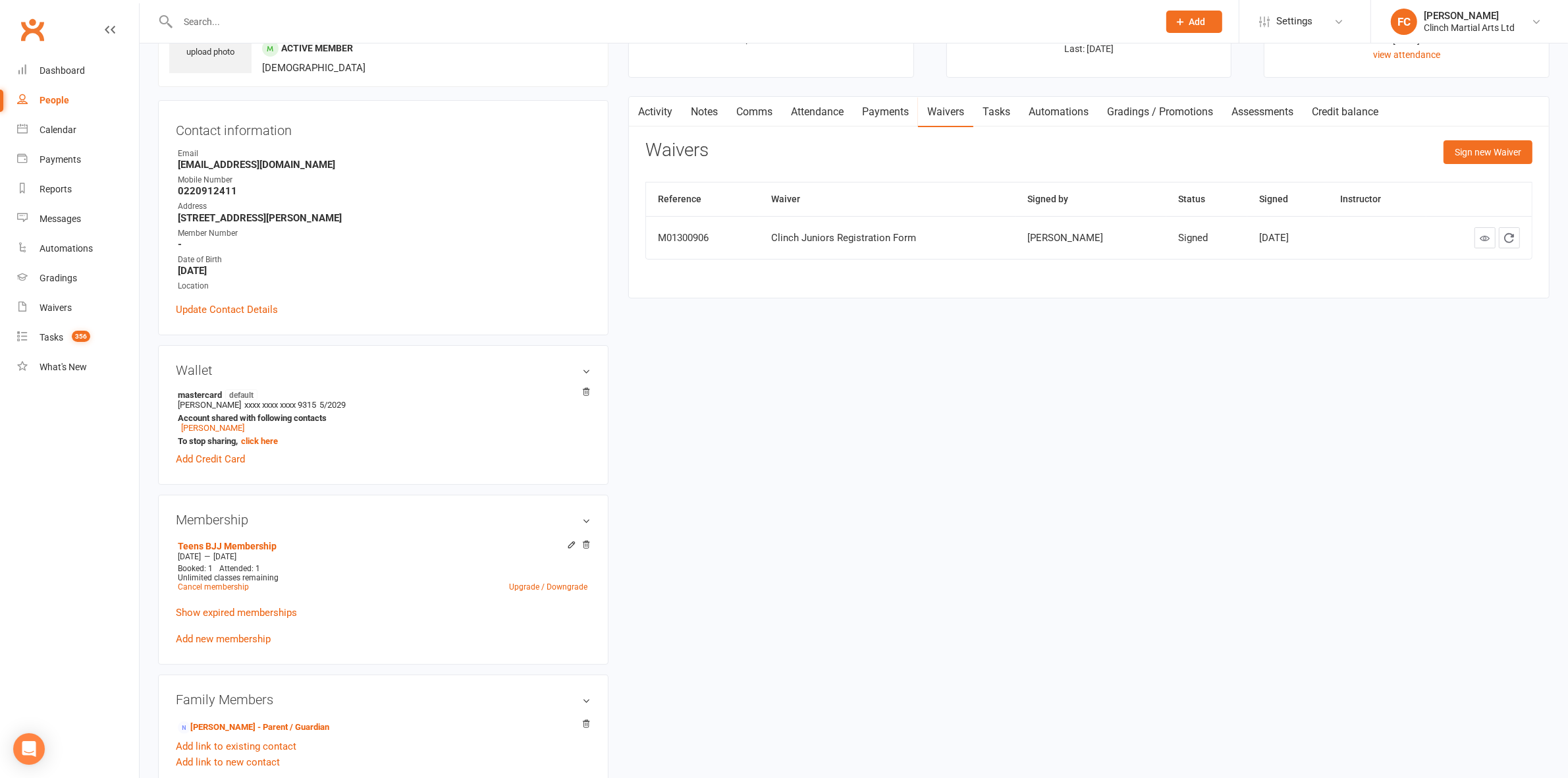
click at [887, 112] on link "Payments" at bounding box center [886, 112] width 66 height 30
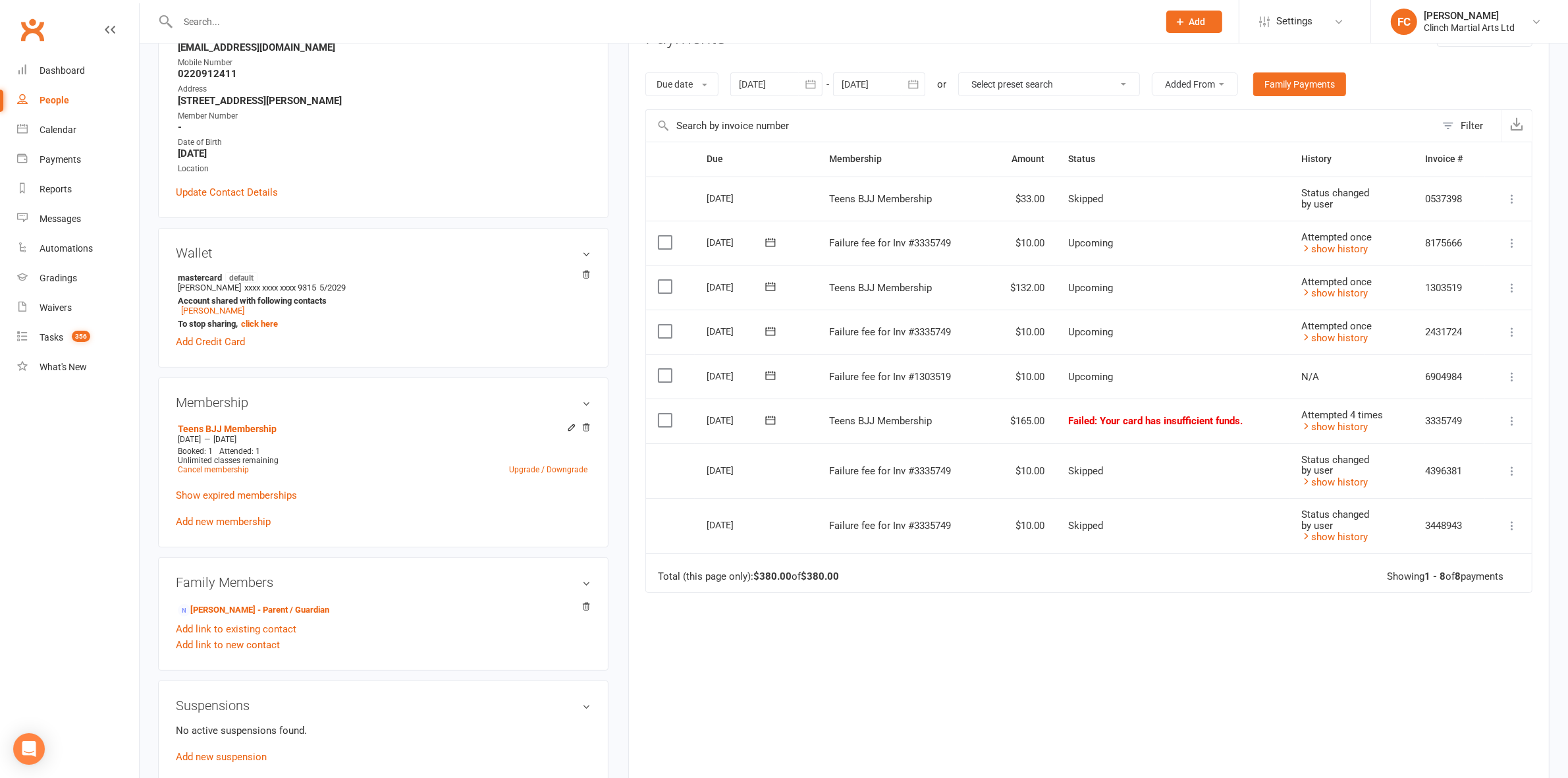
scroll to position [247, 0]
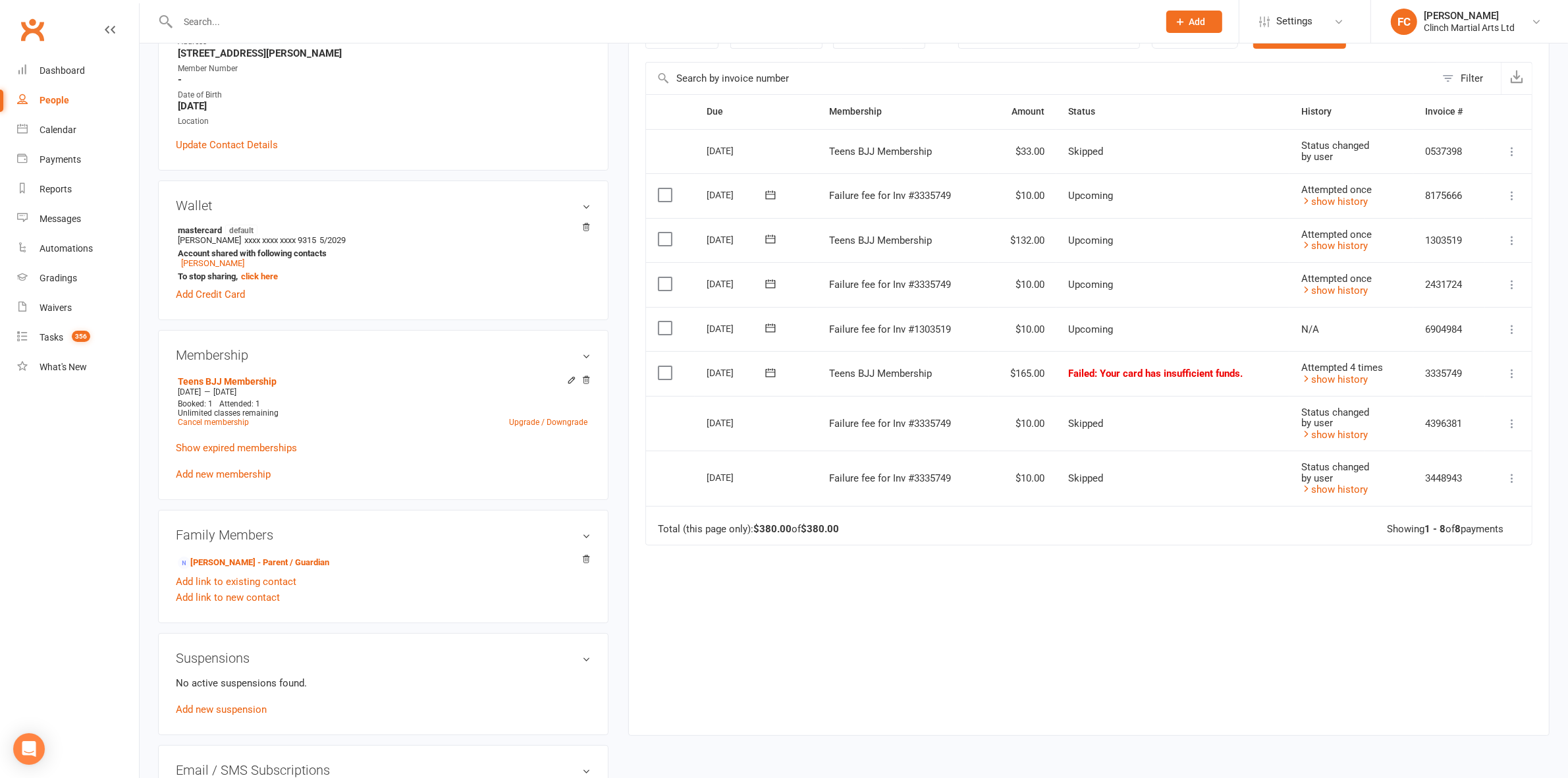
click at [770, 373] on icon at bounding box center [770, 373] width 13 height 13
click at [925, 399] on button "button" at bounding box center [936, 404] width 28 height 23
click at [892, 499] on button "17" at bounding box center [905, 504] width 28 height 23
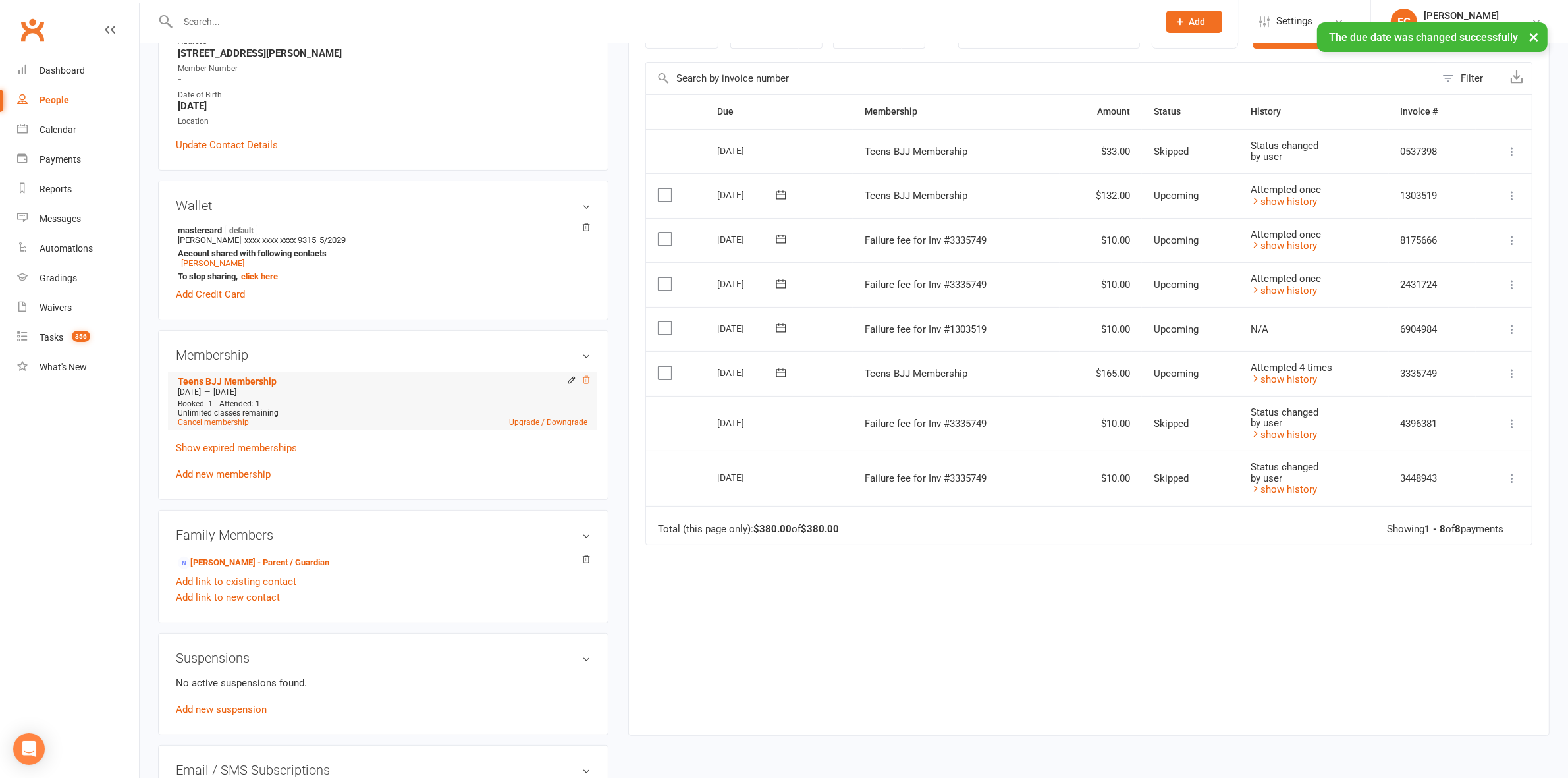
click at [587, 380] on icon at bounding box center [586, 380] width 9 height 9
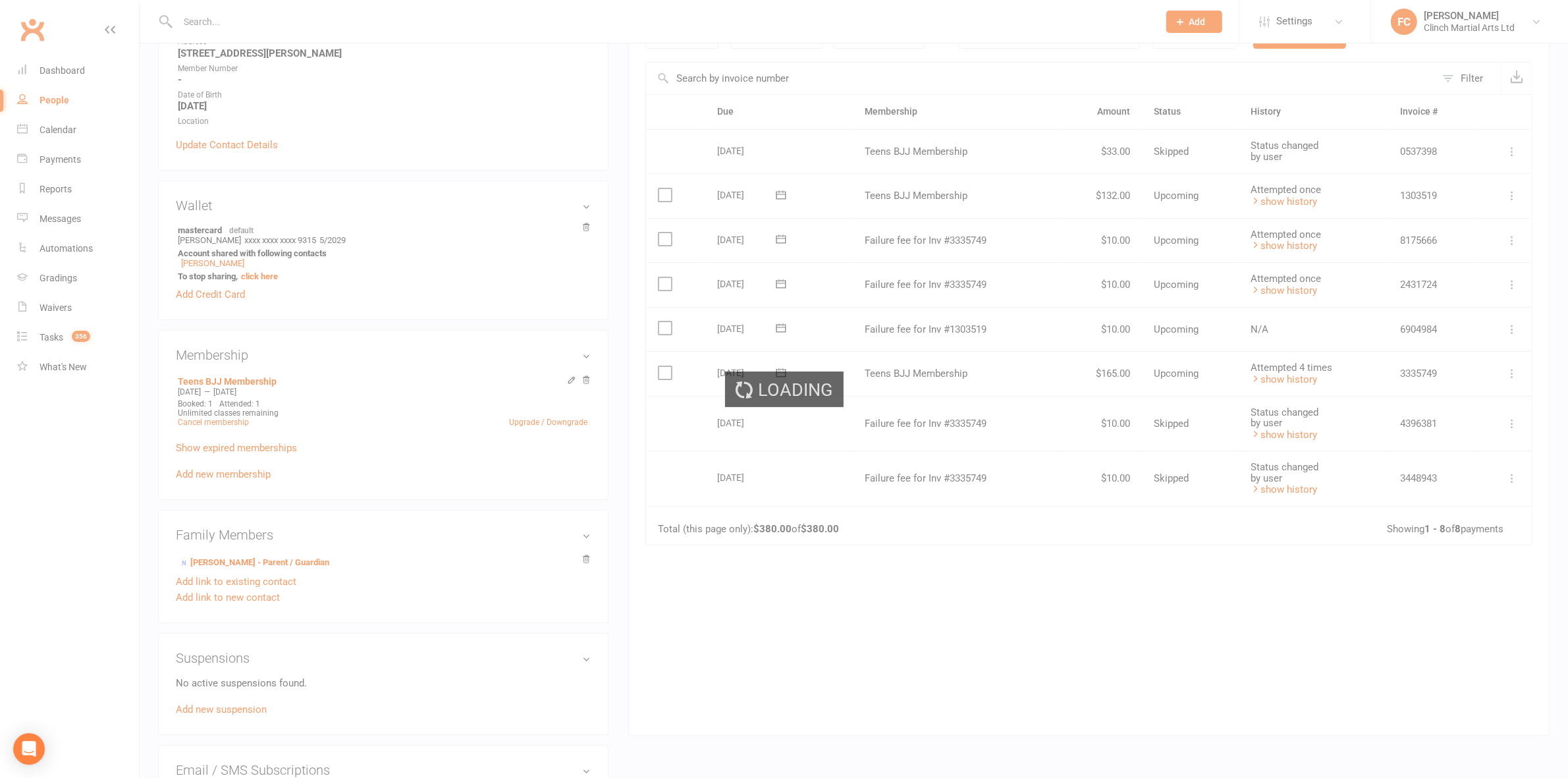
scroll to position [245, 0]
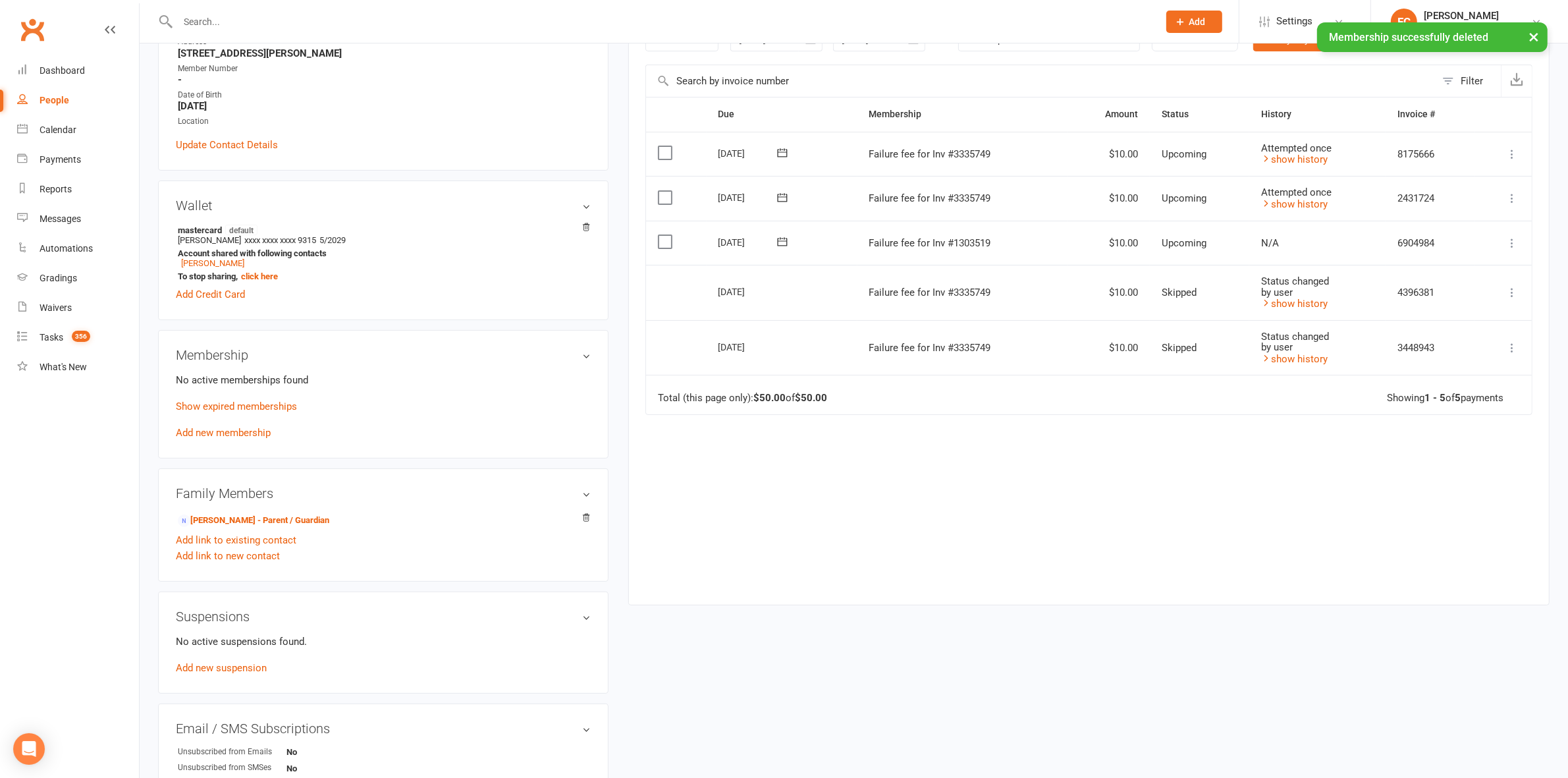
click at [665, 157] on label at bounding box center [666, 153] width 18 height 13
click at [665, 146] on input "checkbox" at bounding box center [662, 146] width 8 height 0
click at [664, 198] on label at bounding box center [666, 198] width 18 height 13
click at [664, 191] on input "checkbox" at bounding box center [662, 191] width 8 height 0
click at [664, 242] on label at bounding box center [666, 242] width 18 height 13
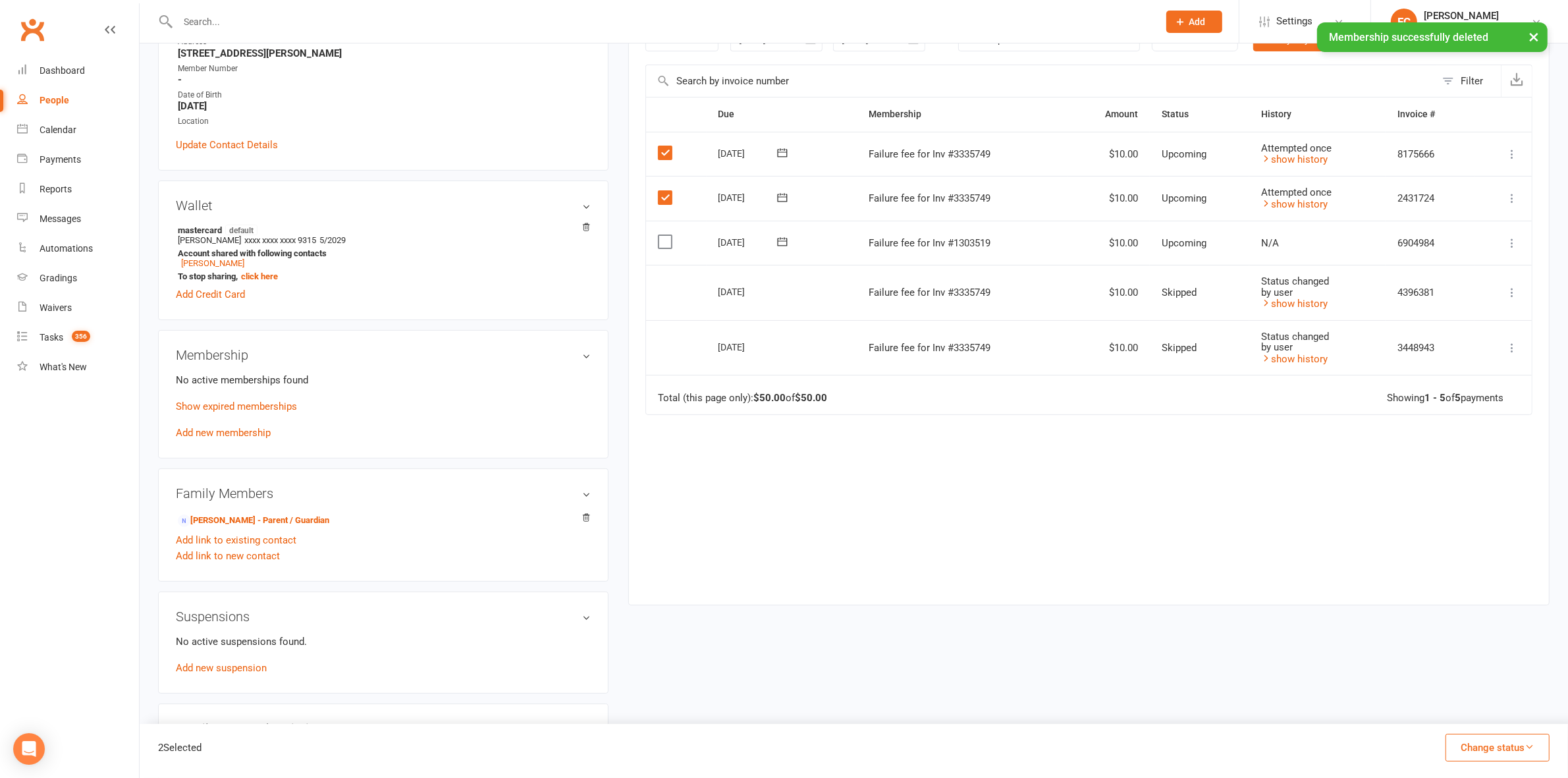
click at [664, 235] on input "checkbox" at bounding box center [662, 235] width 8 height 0
click at [1473, 748] on button "Change status" at bounding box center [1497, 748] width 104 height 28
click at [1462, 716] on link "Skipped" at bounding box center [1483, 711] width 130 height 26
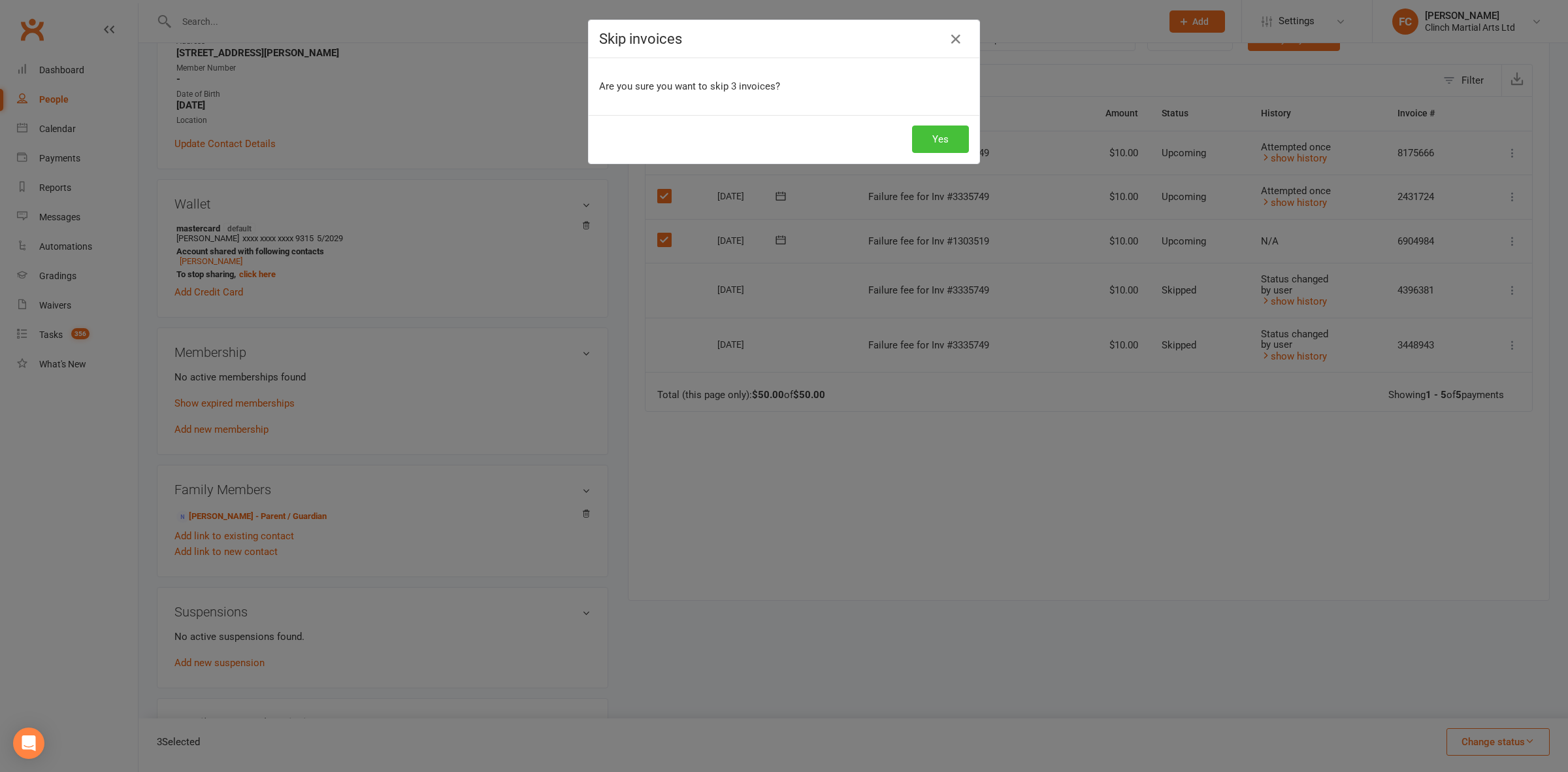
click at [926, 145] on button "Yes" at bounding box center [940, 140] width 57 height 28
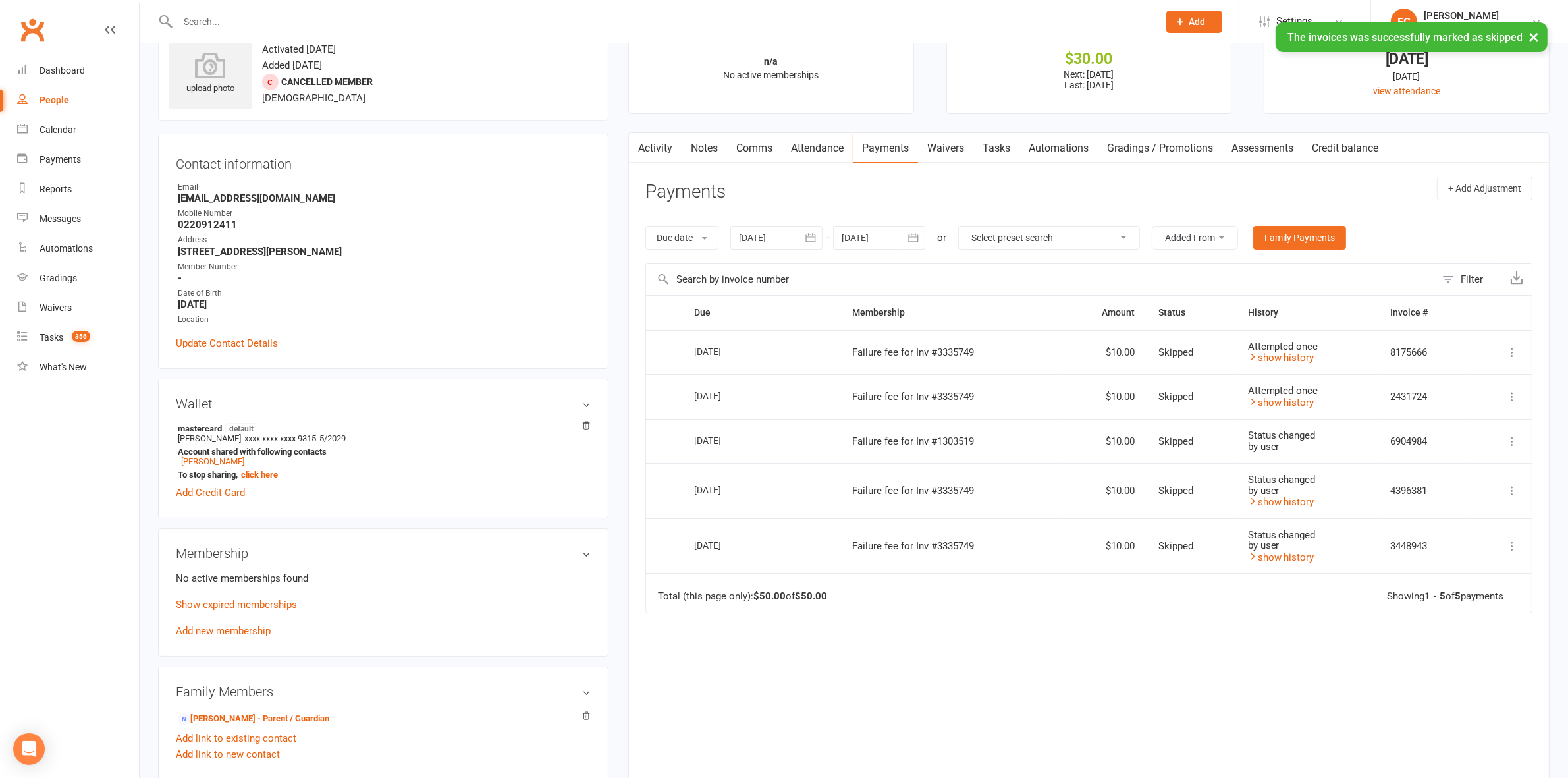
scroll to position [0, 0]
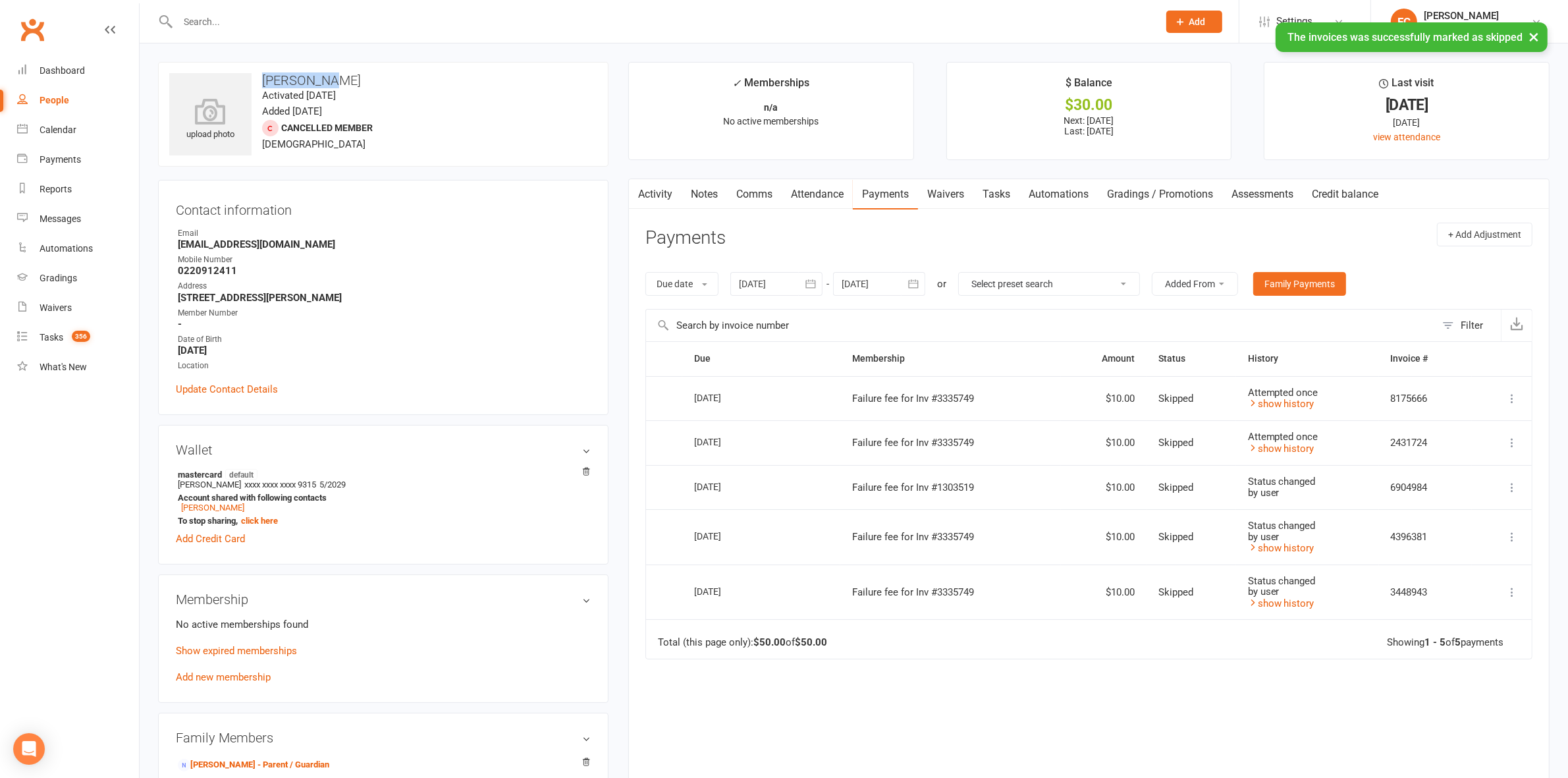
drag, startPoint x: 262, startPoint y: 76, endPoint x: 346, endPoint y: 78, distance: 84.0
click at [346, 78] on h3 "[PERSON_NAME]" at bounding box center [383, 80] width 428 height 14
copy h3 "[PERSON_NAME]"
click at [311, 78] on h3 "[PERSON_NAME]" at bounding box center [383, 80] width 428 height 14
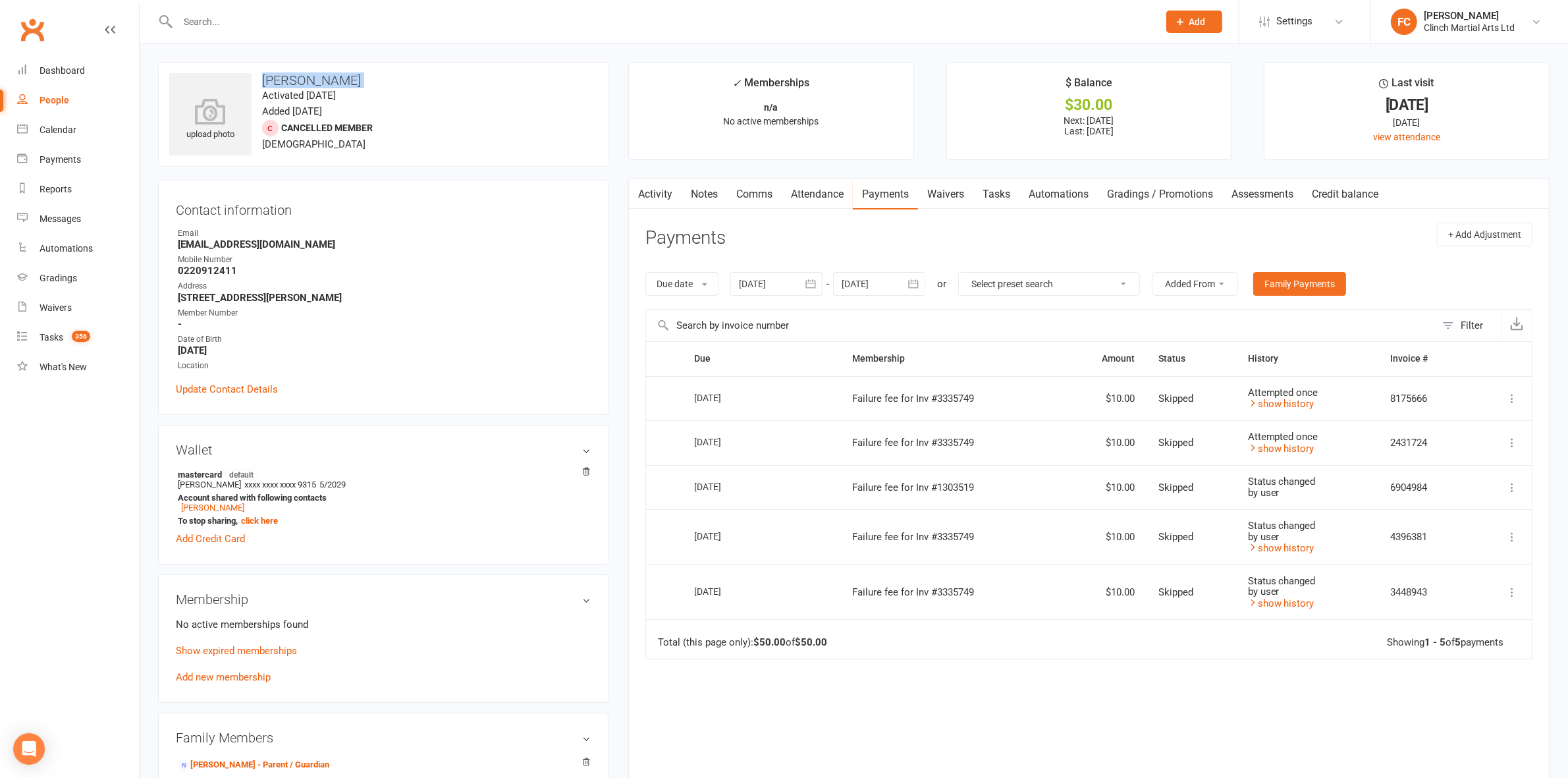
click at [311, 78] on h3 "[PERSON_NAME]" at bounding box center [383, 80] width 428 height 14
click at [623, 321] on main "✓ Memberships n/a No active memberships $ Balance $30.00 Next: 18 Oct 2025 Last…" at bounding box center [1089, 462] width 941 height 800
click at [623, 320] on main "✓ Memberships n/a No active memberships $ Balance $30.00 Next: 18 Oct 2025 Last…" at bounding box center [1089, 462] width 941 height 800
click at [676, 45] on div "upload photo Sione Maea Activated 4 July, 2025 Added 4 July, 2025 Cancelled mem…" at bounding box center [854, 715] width 1428 height 1344
